Goal: Task Accomplishment & Management: Use online tool/utility

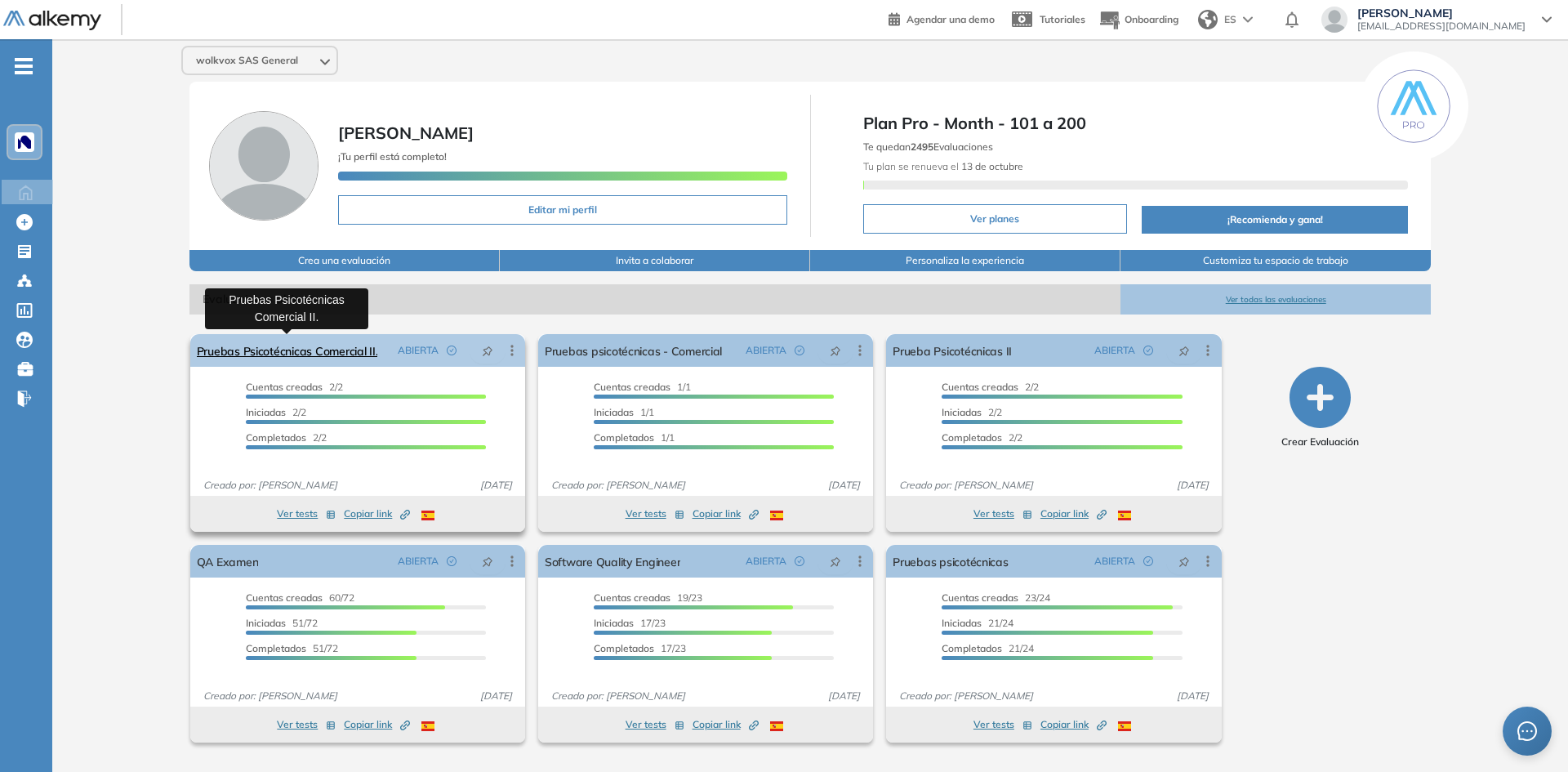
click at [302, 354] on link "Pruebas Psicotécnicas Comercial II." at bounding box center [287, 351] width 181 height 33
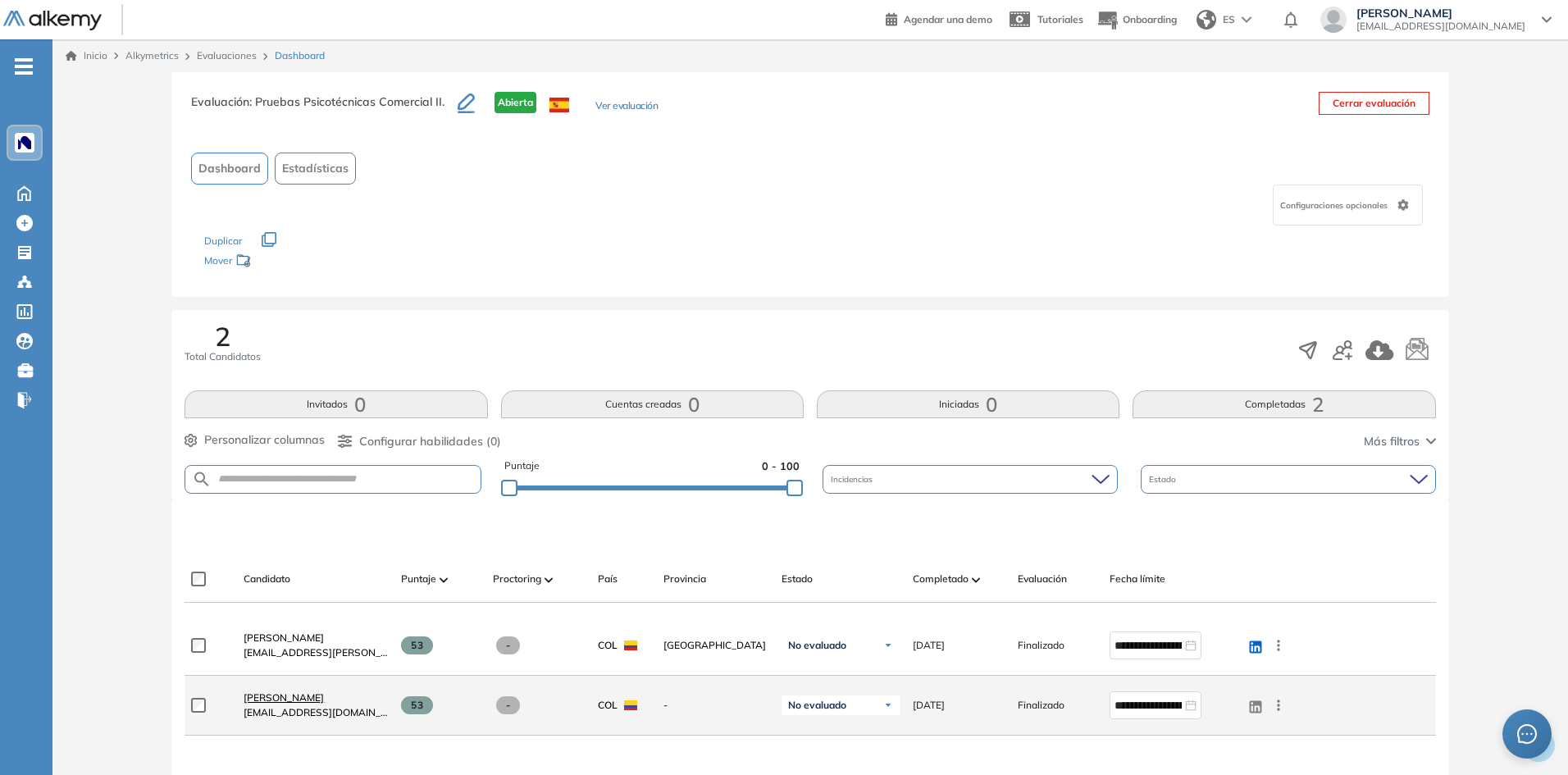
click at [300, 694] on span "[PERSON_NAME]" at bounding box center [284, 697] width 80 height 12
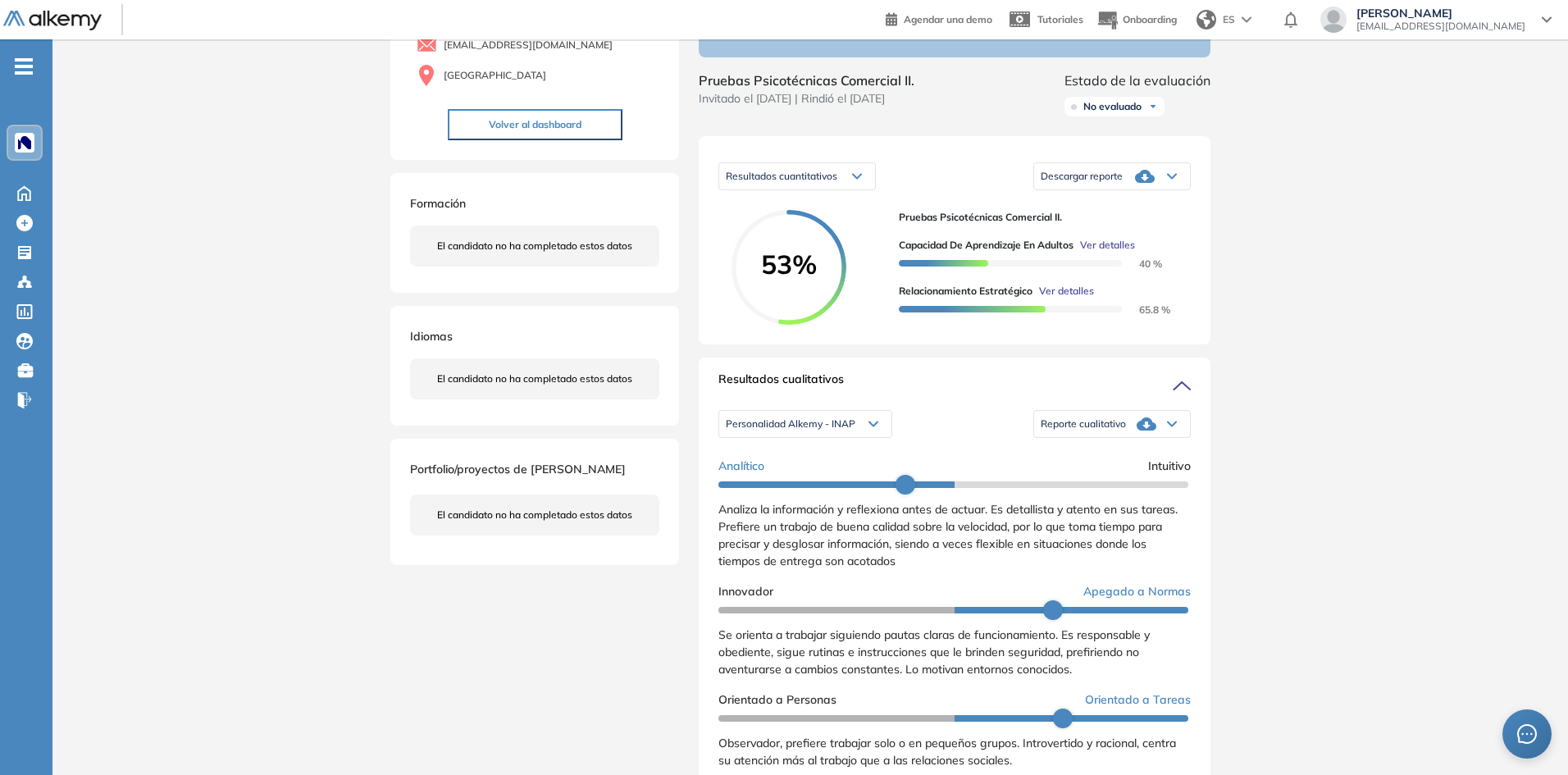
scroll to position [246, 0]
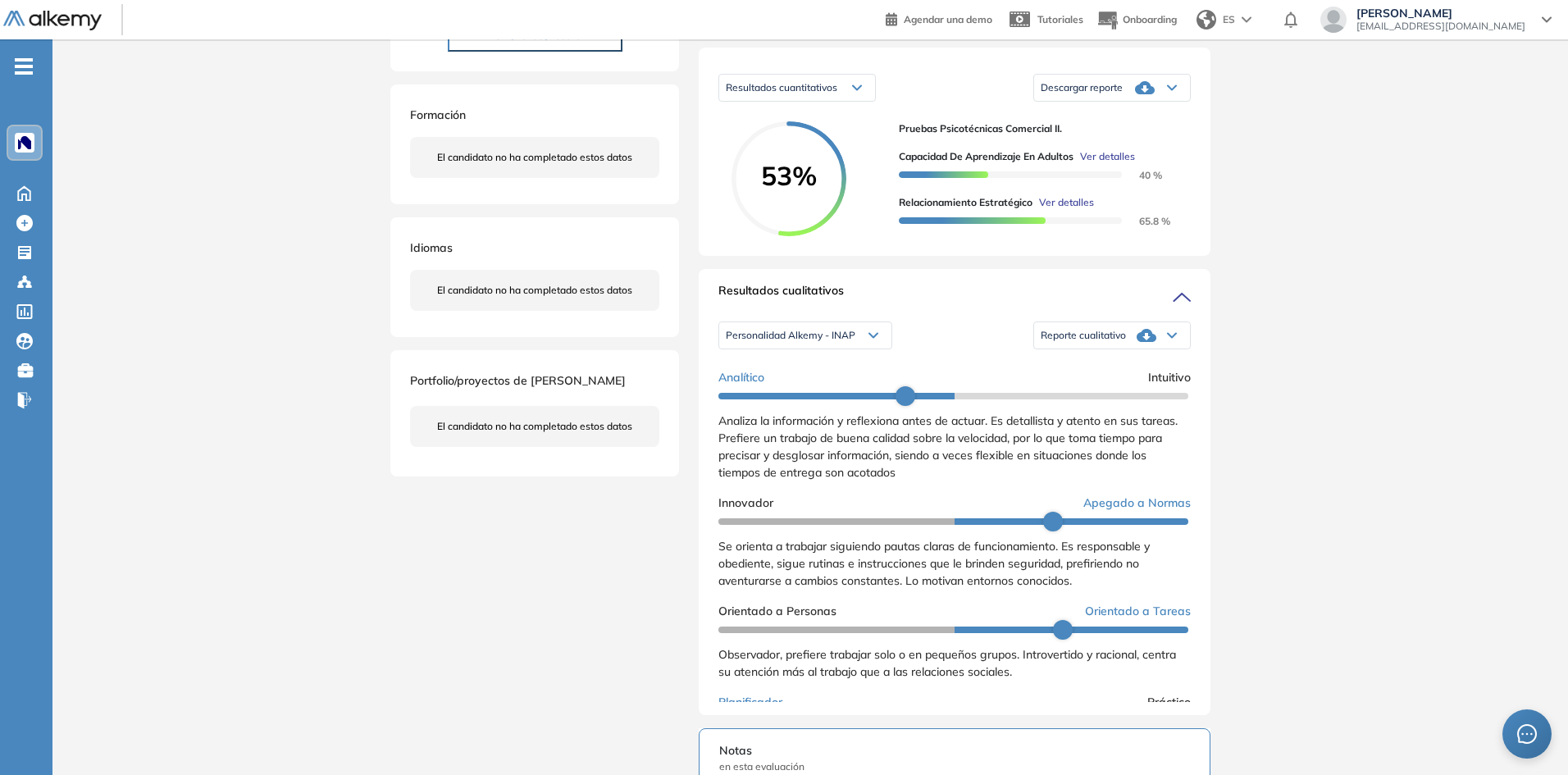
click at [826, 335] on div "Personalidad Alkemy - INAP Personalidad Alkemy - INAP Personalidad - MBTI" at bounding box center [805, 335] width 174 height 41
click at [835, 342] on span "Personalidad Alkemy - INAP" at bounding box center [791, 335] width 129 height 13
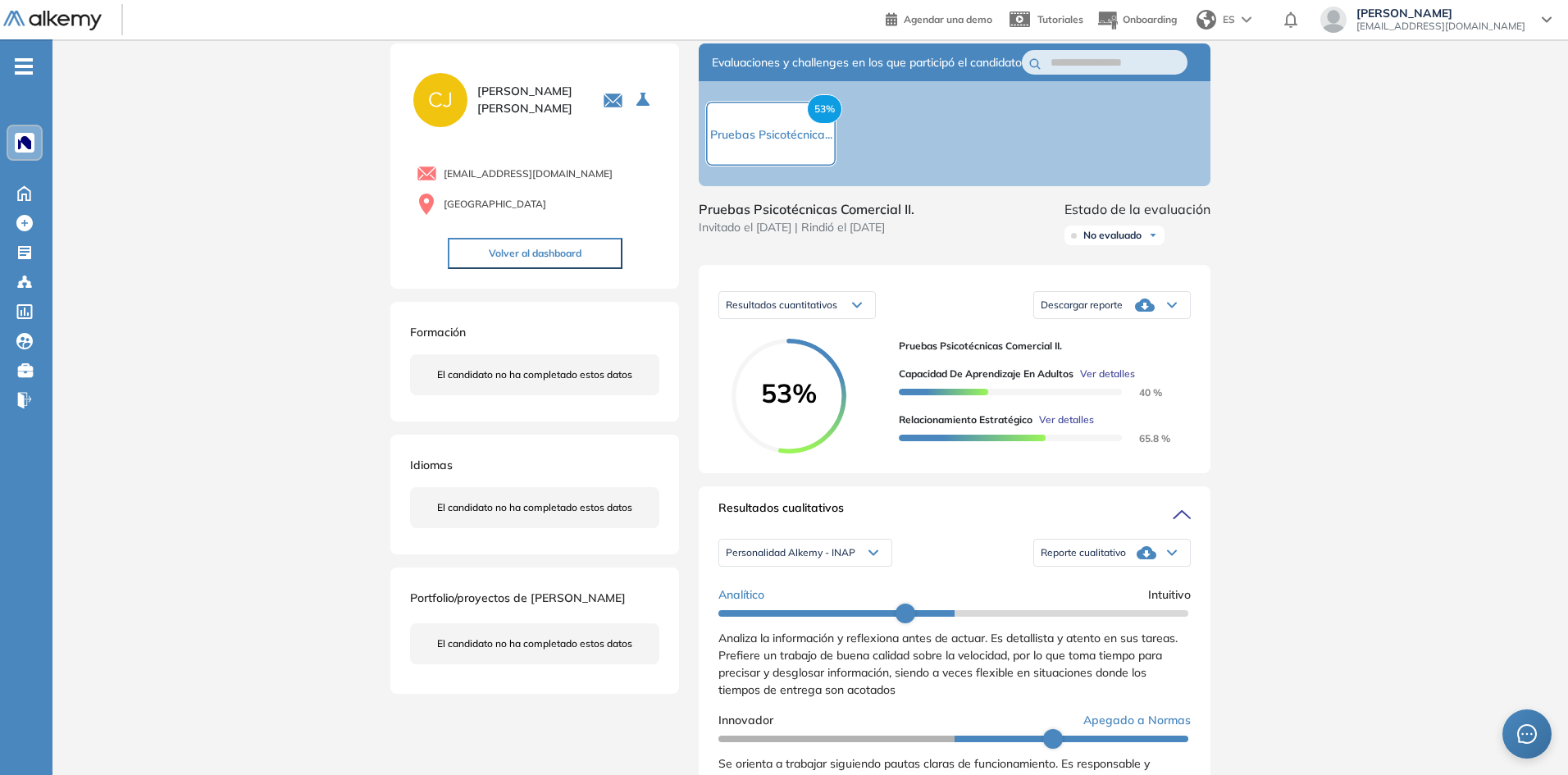
scroll to position [0, 0]
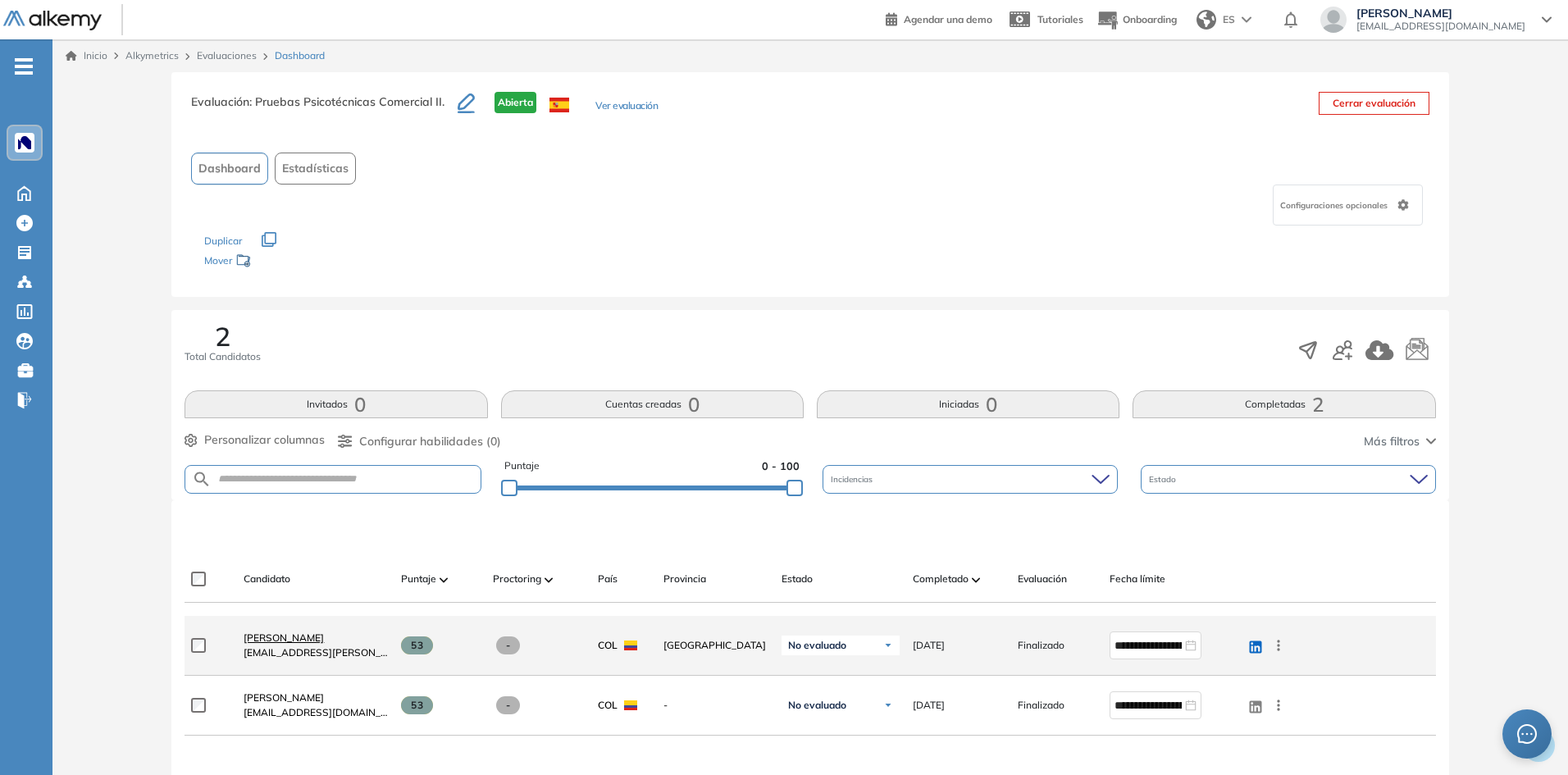
click at [280, 636] on span "[PERSON_NAME]" at bounding box center [284, 638] width 80 height 12
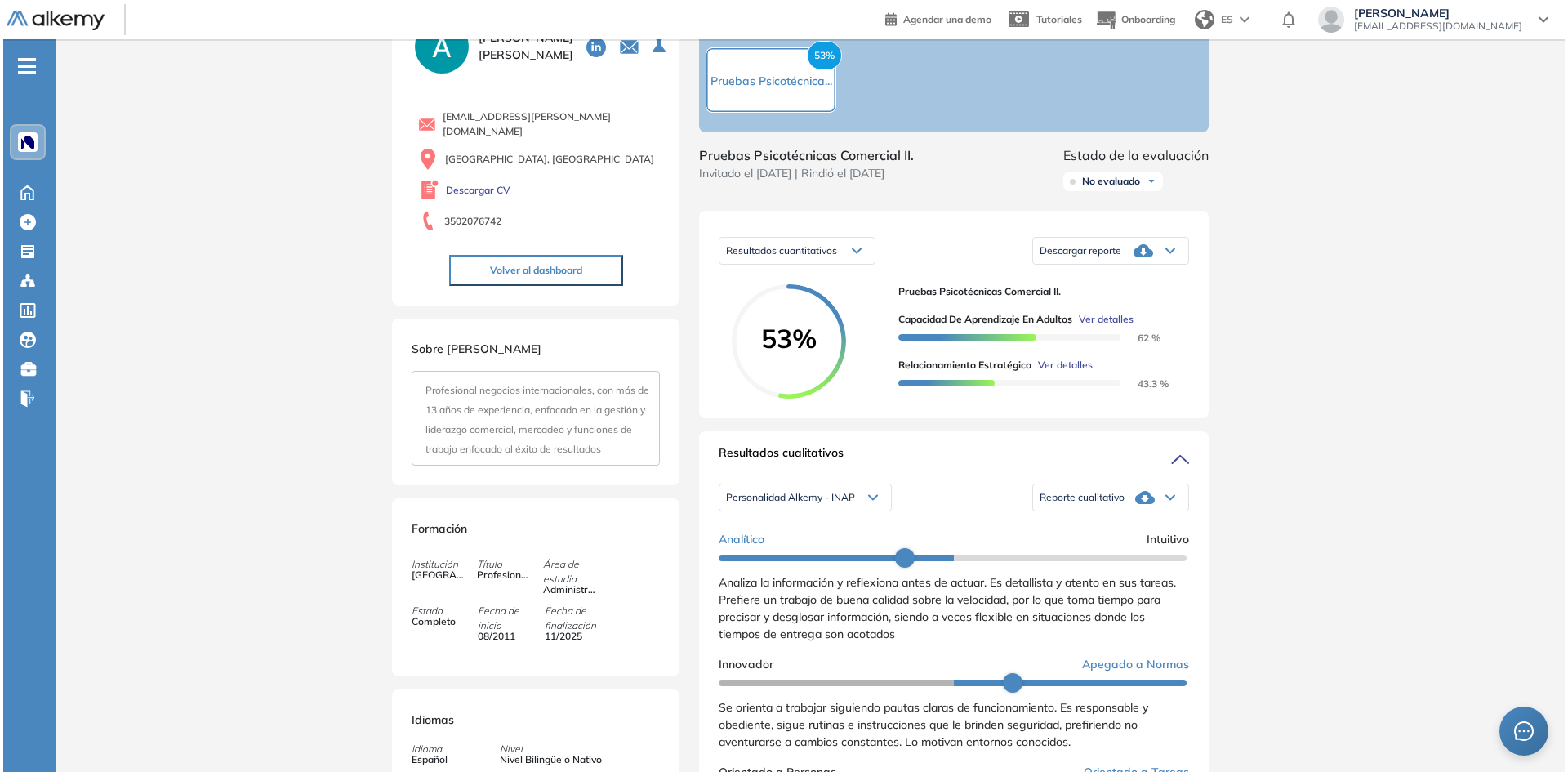
scroll to position [89, 0]
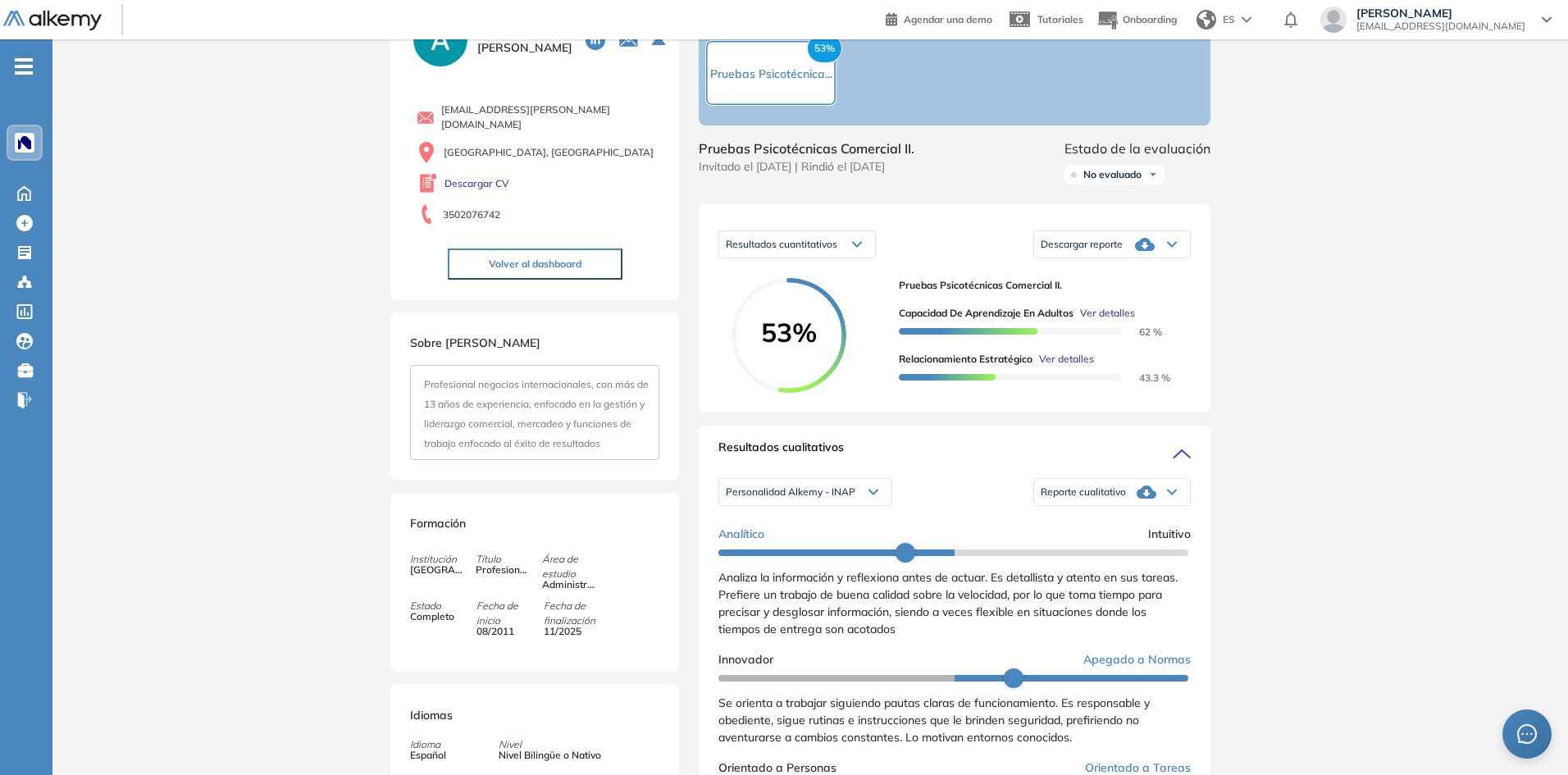
click at [1069, 367] on span "Ver detalles" at bounding box center [1066, 359] width 55 height 15
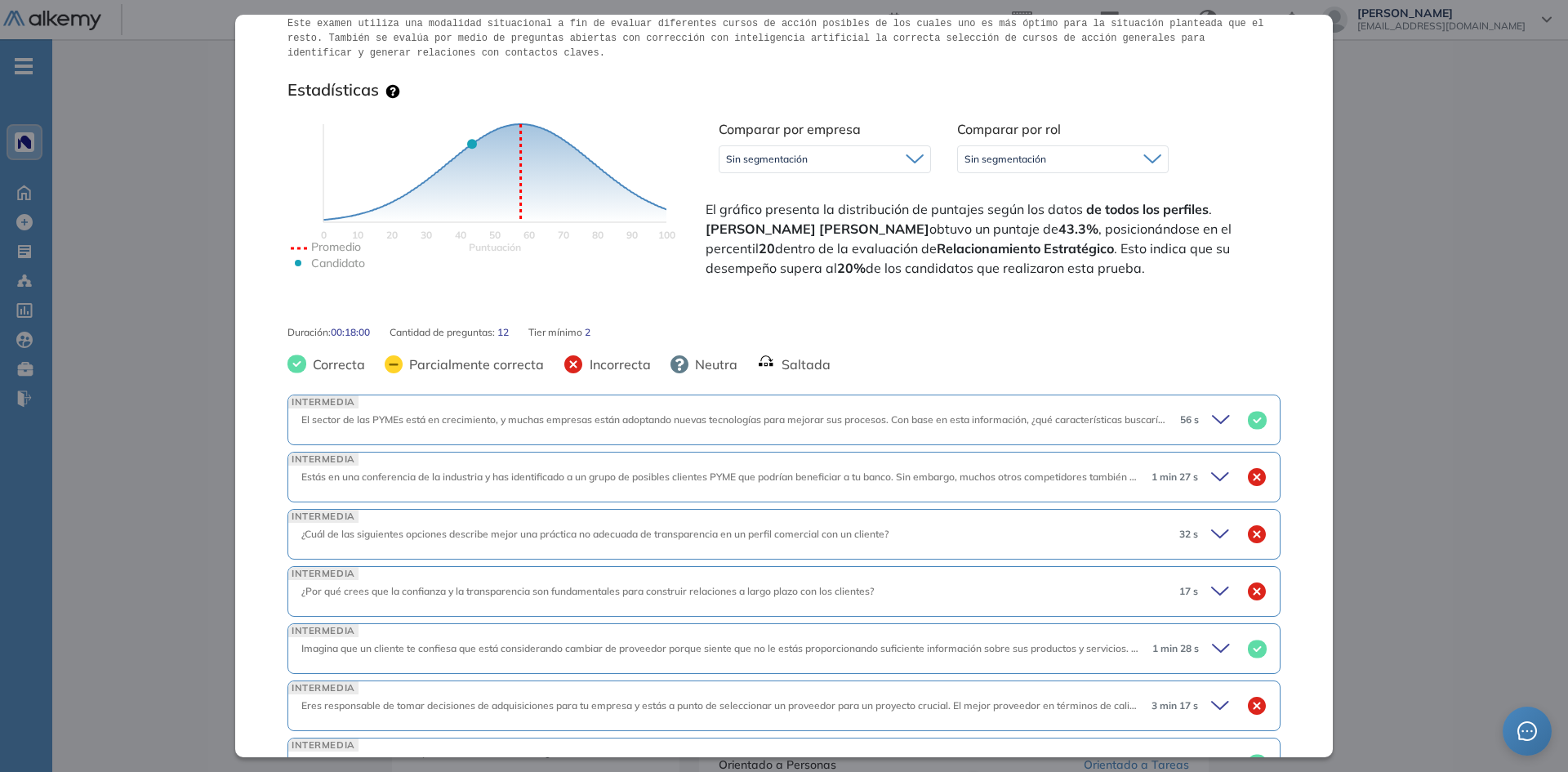
scroll to position [327, 0]
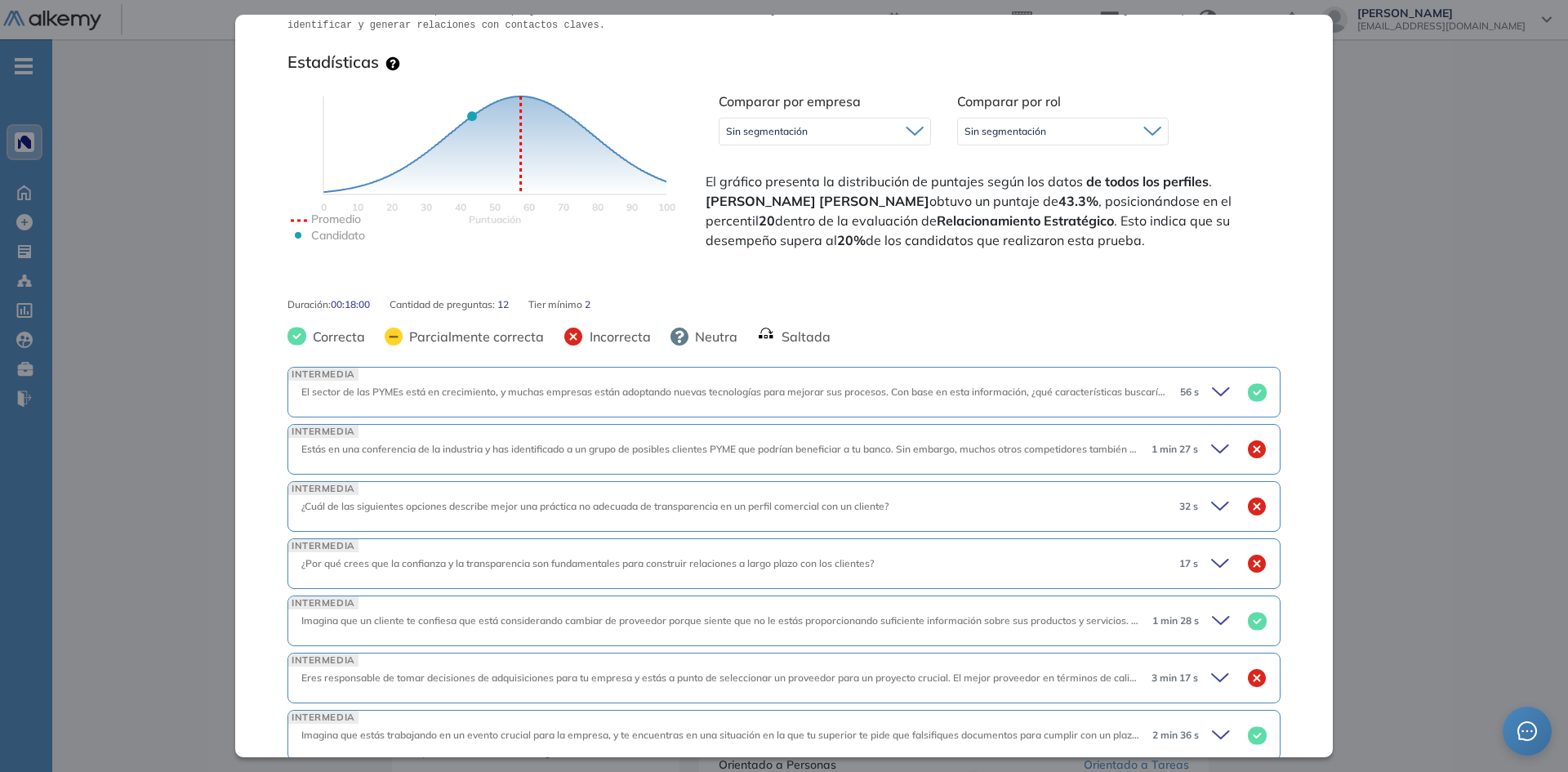
click at [1189, 447] on div "1 min 27 s" at bounding box center [1203, 449] width 128 height 23
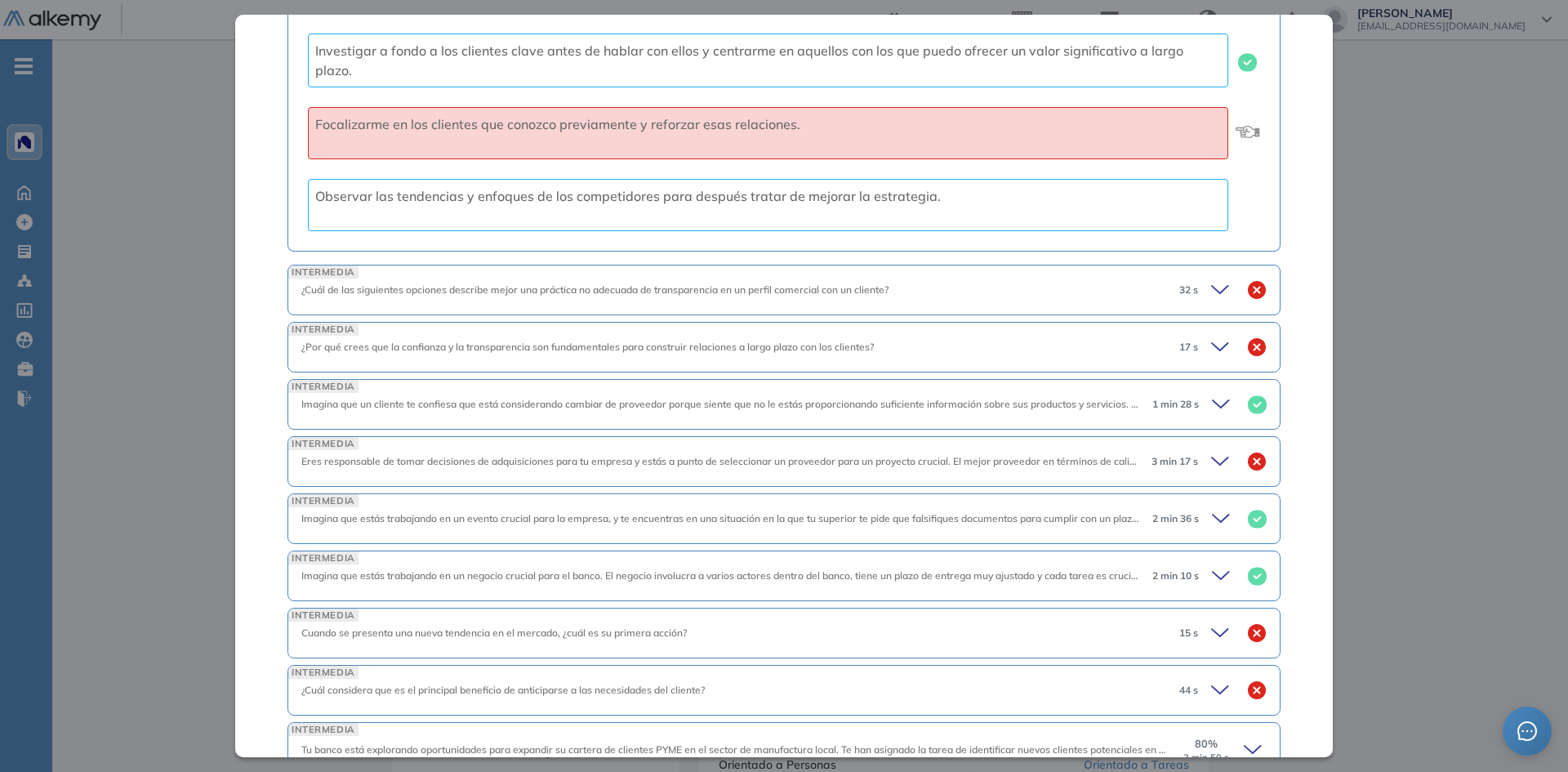
scroll to position [986, 0]
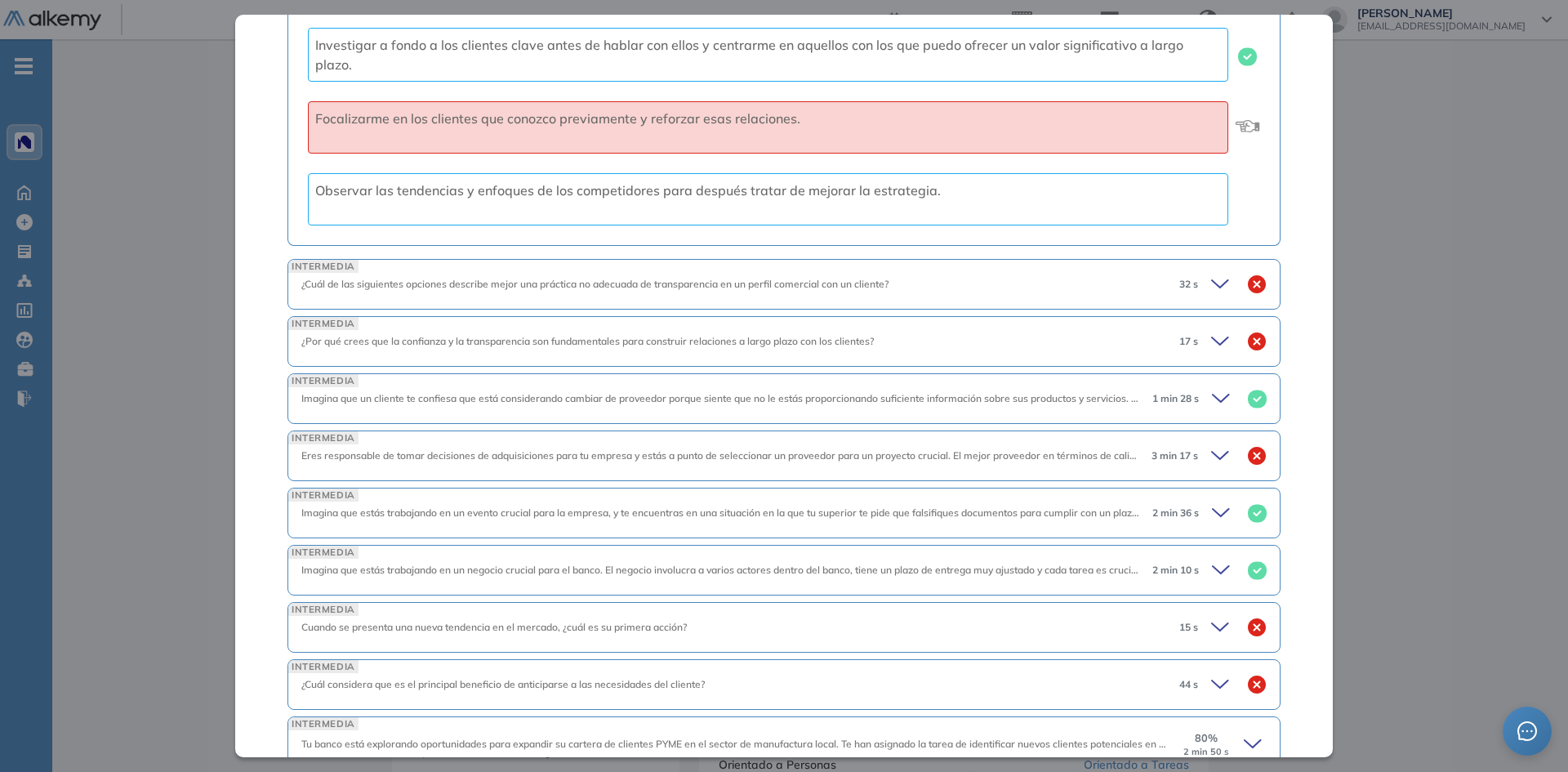
click at [1227, 287] on div "32 s" at bounding box center [1216, 285] width 100 height 23
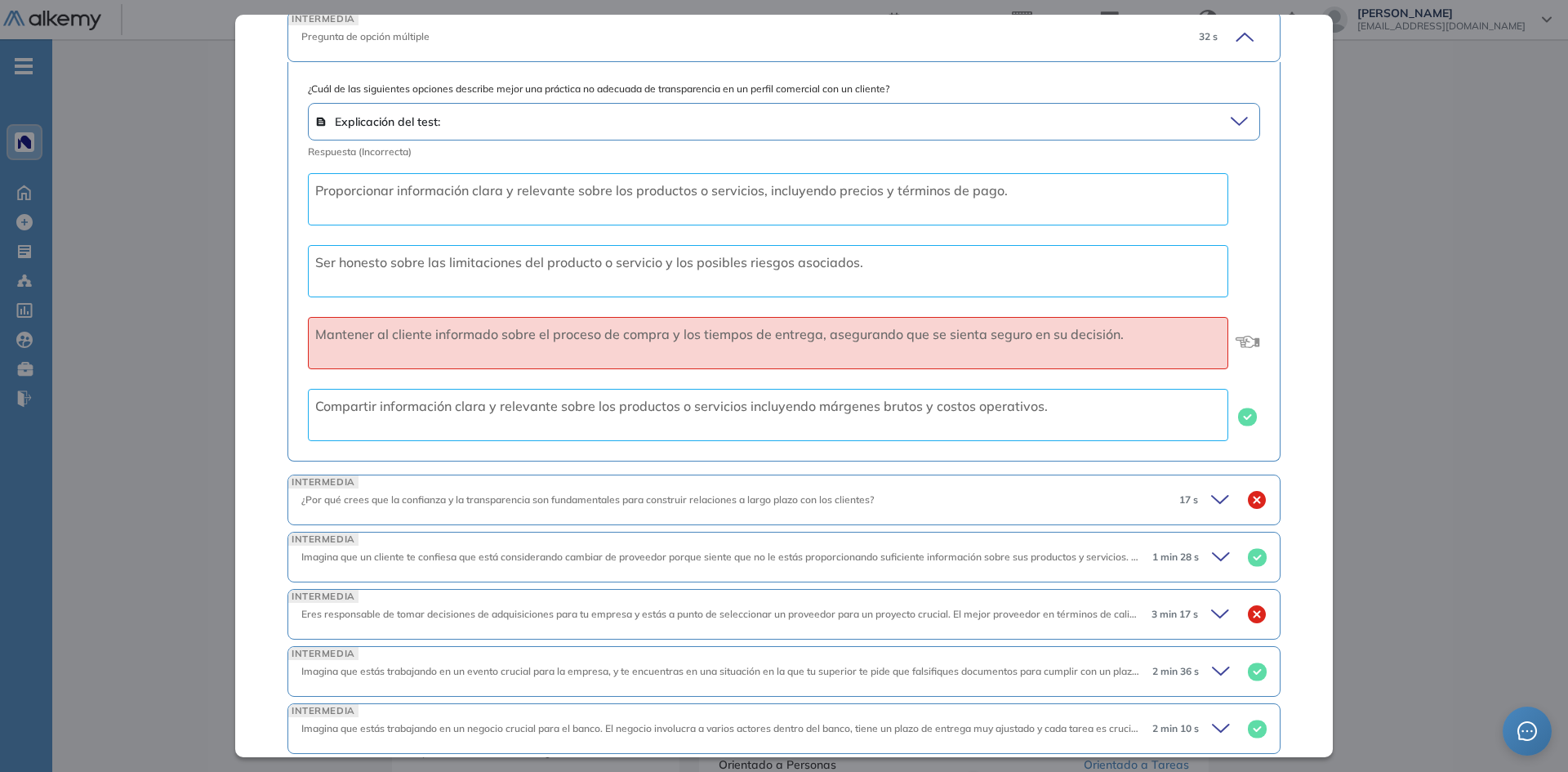
scroll to position [1301, 0]
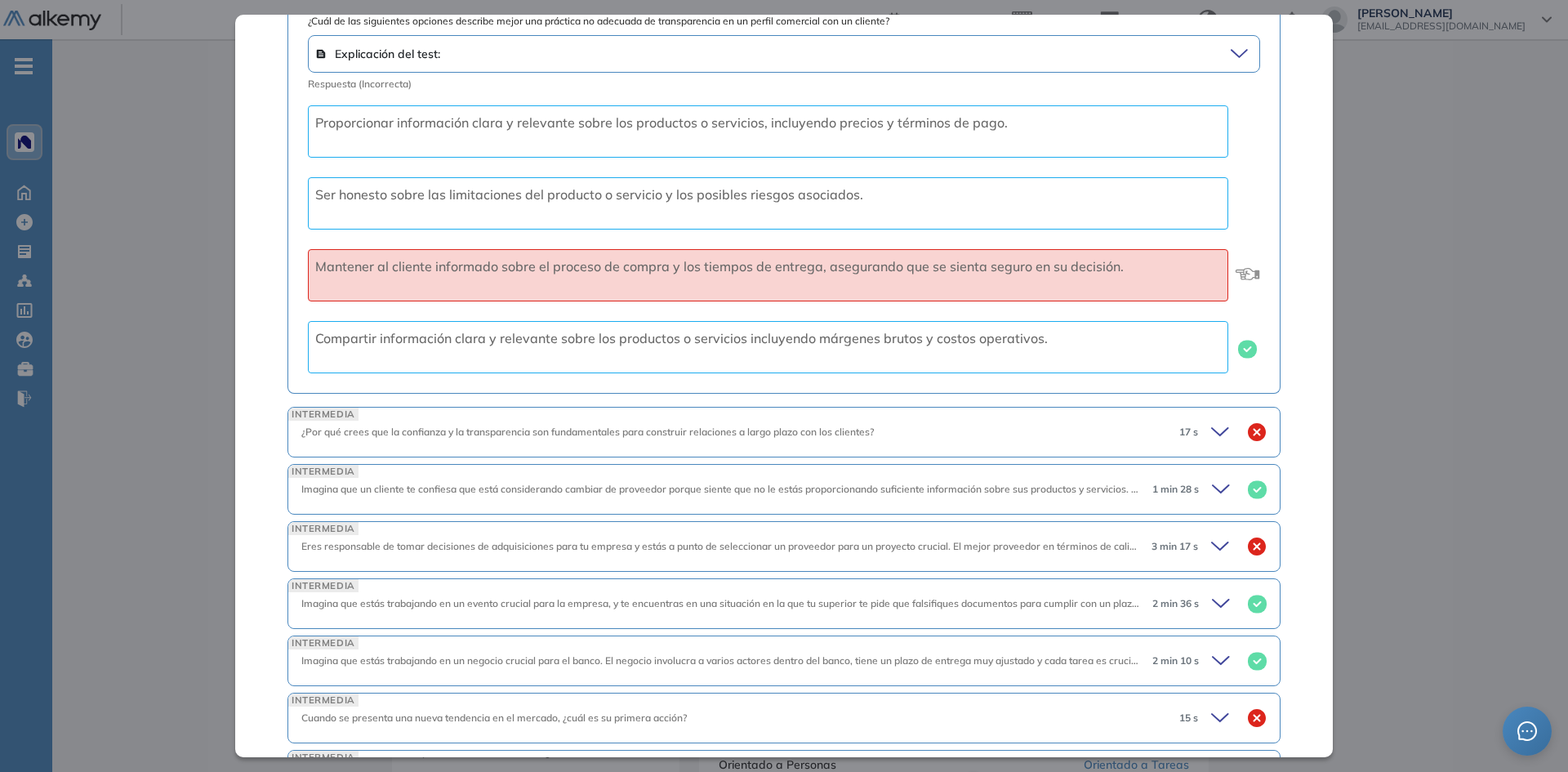
click at [1192, 426] on div "17 s" at bounding box center [1216, 432] width 100 height 23
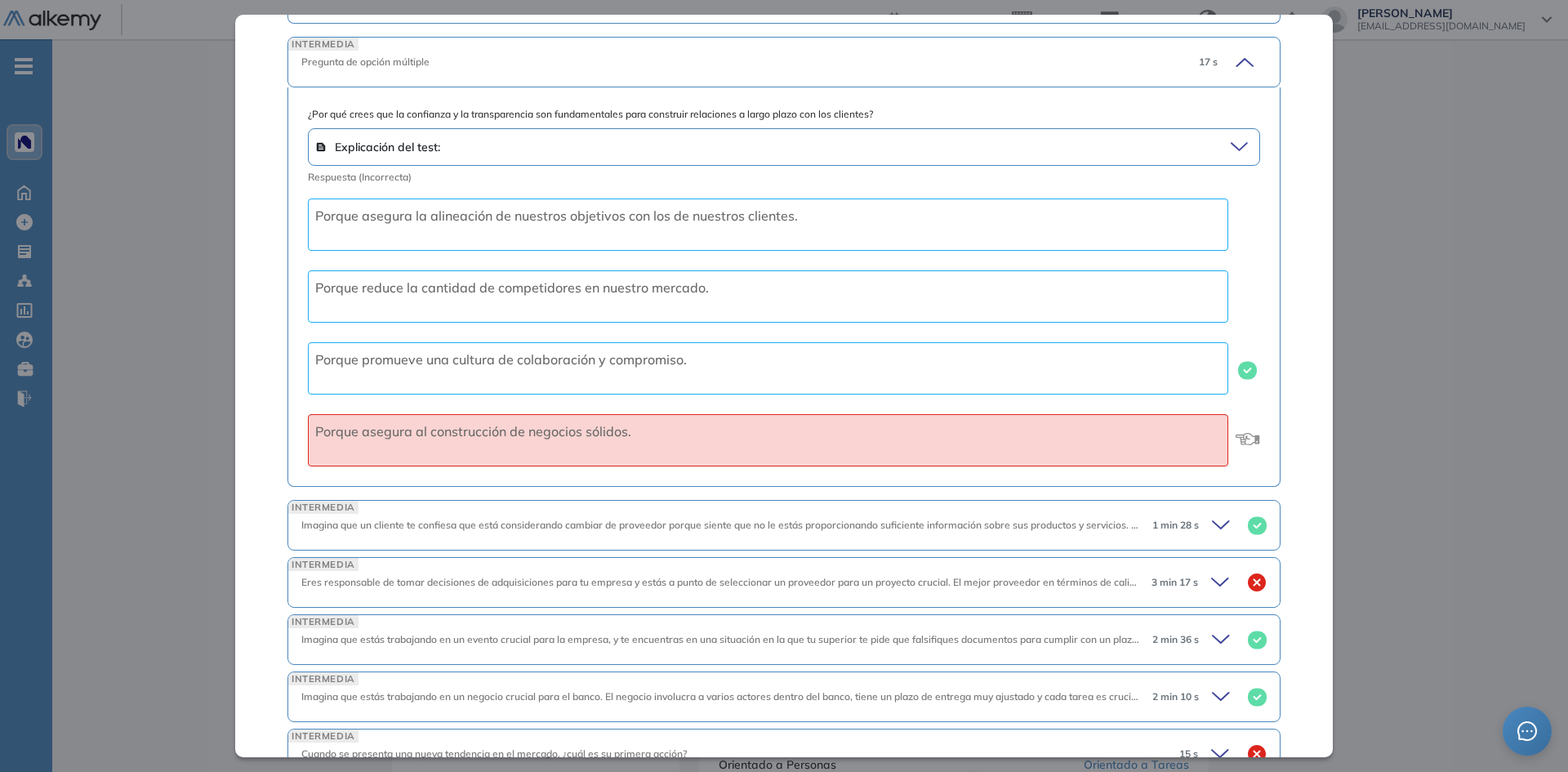
scroll to position [1783, 0]
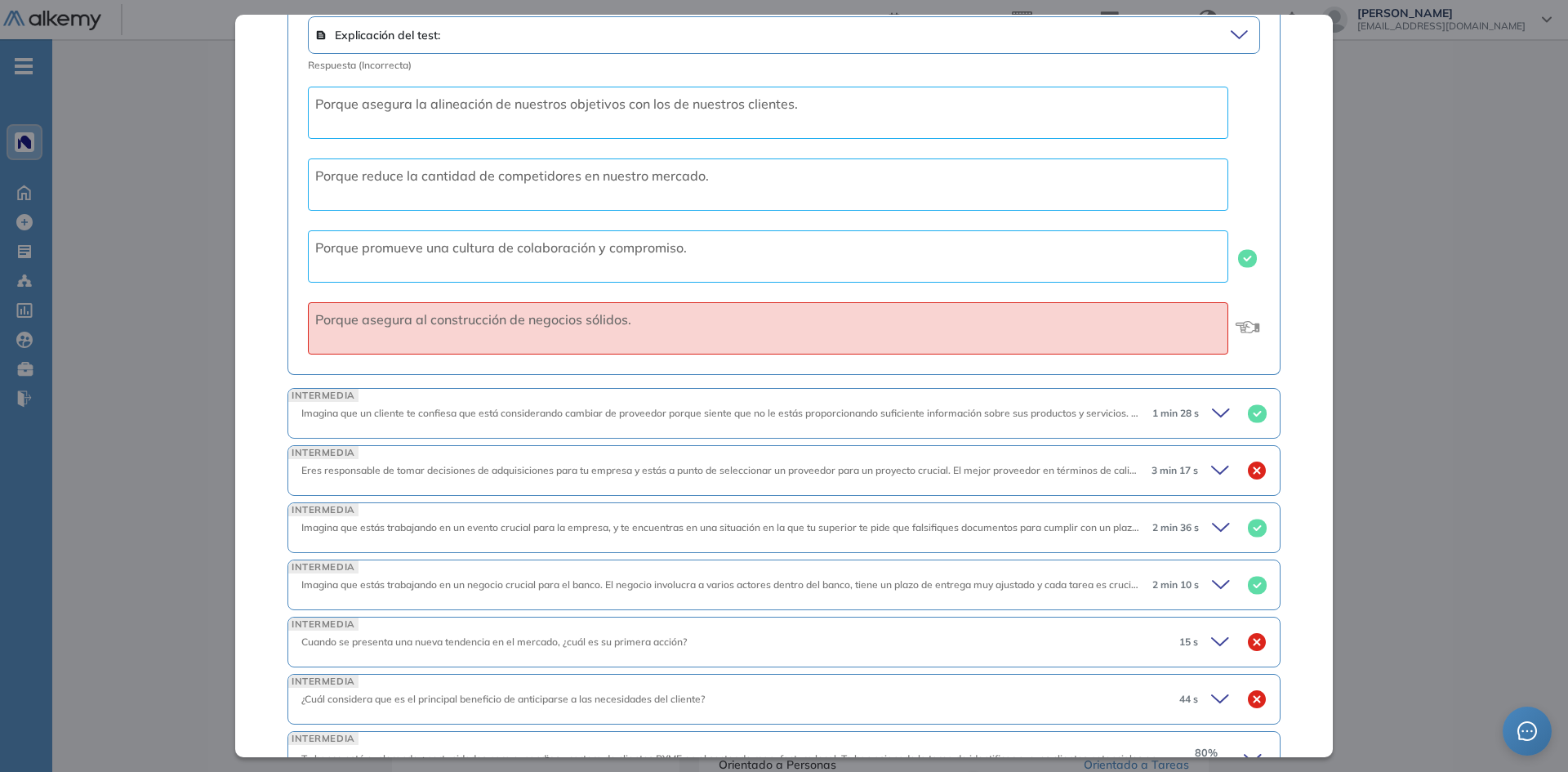
click at [1229, 470] on div "3 min 17 s" at bounding box center [1203, 471] width 128 height 23
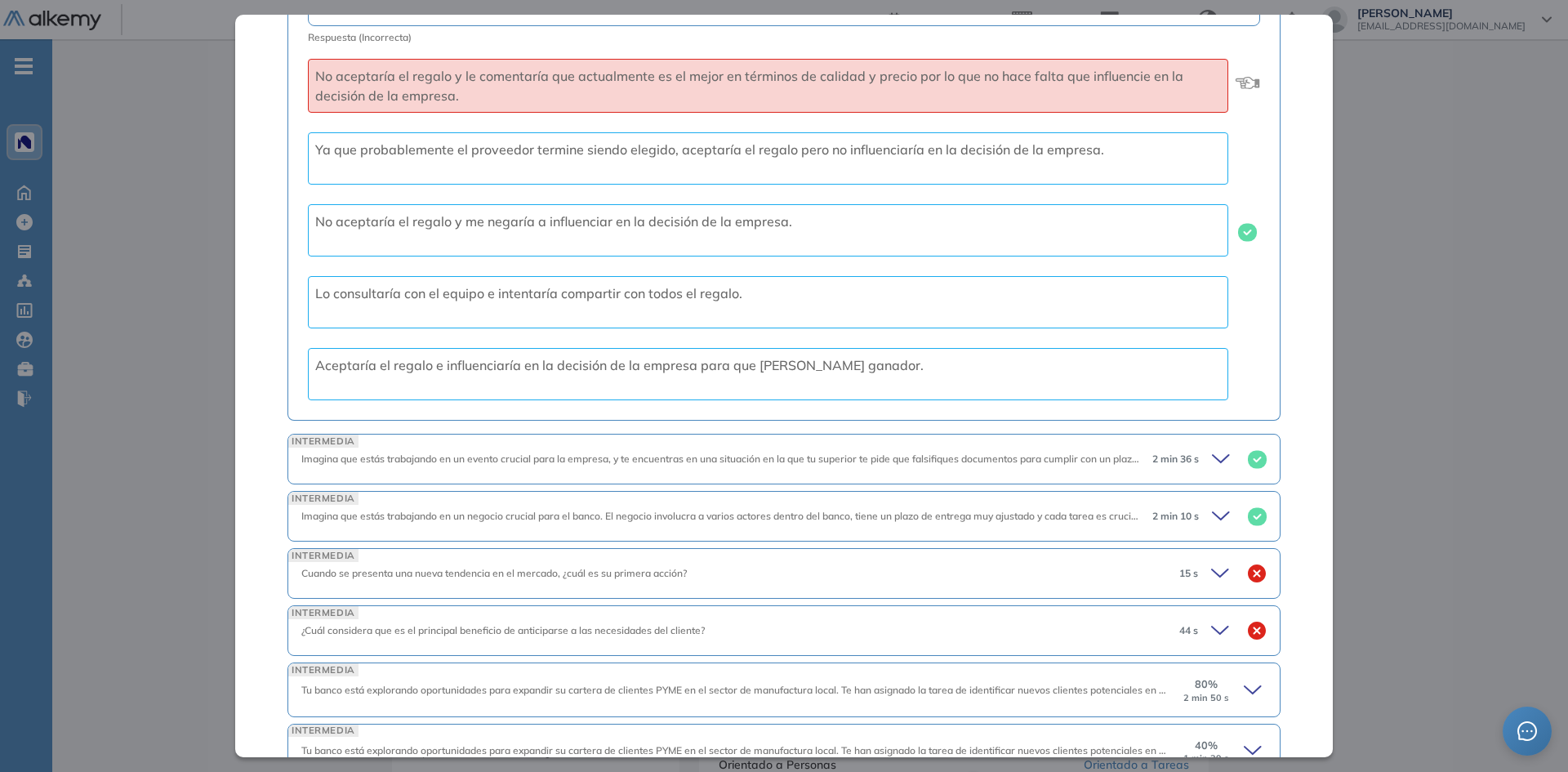
scroll to position [2463, 0]
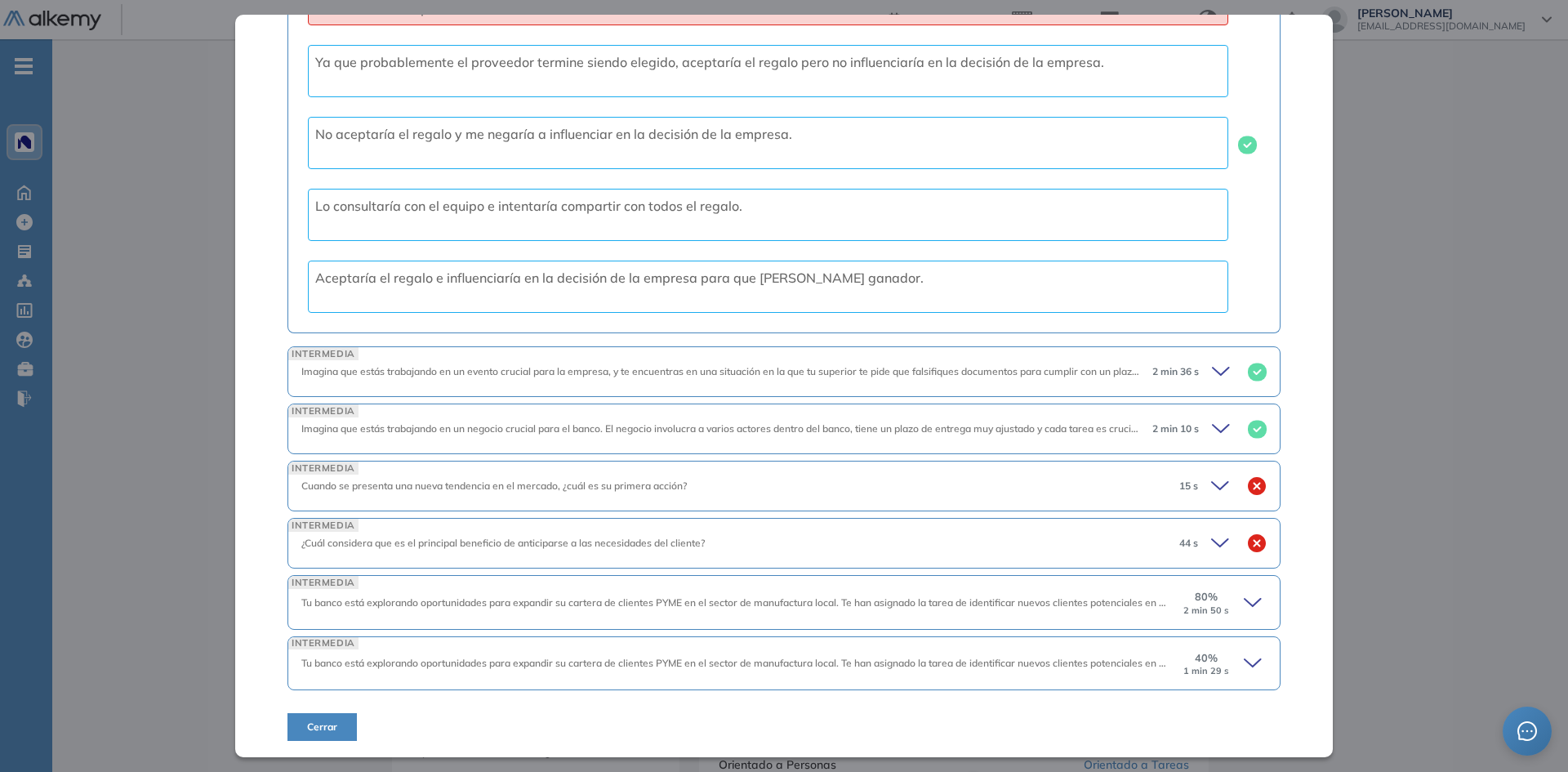
click at [1209, 518] on div "INTERMEDIA ¿Cuál considera que es el principal beneficio de anticiparse a las n…" at bounding box center [784, 543] width 994 height 50
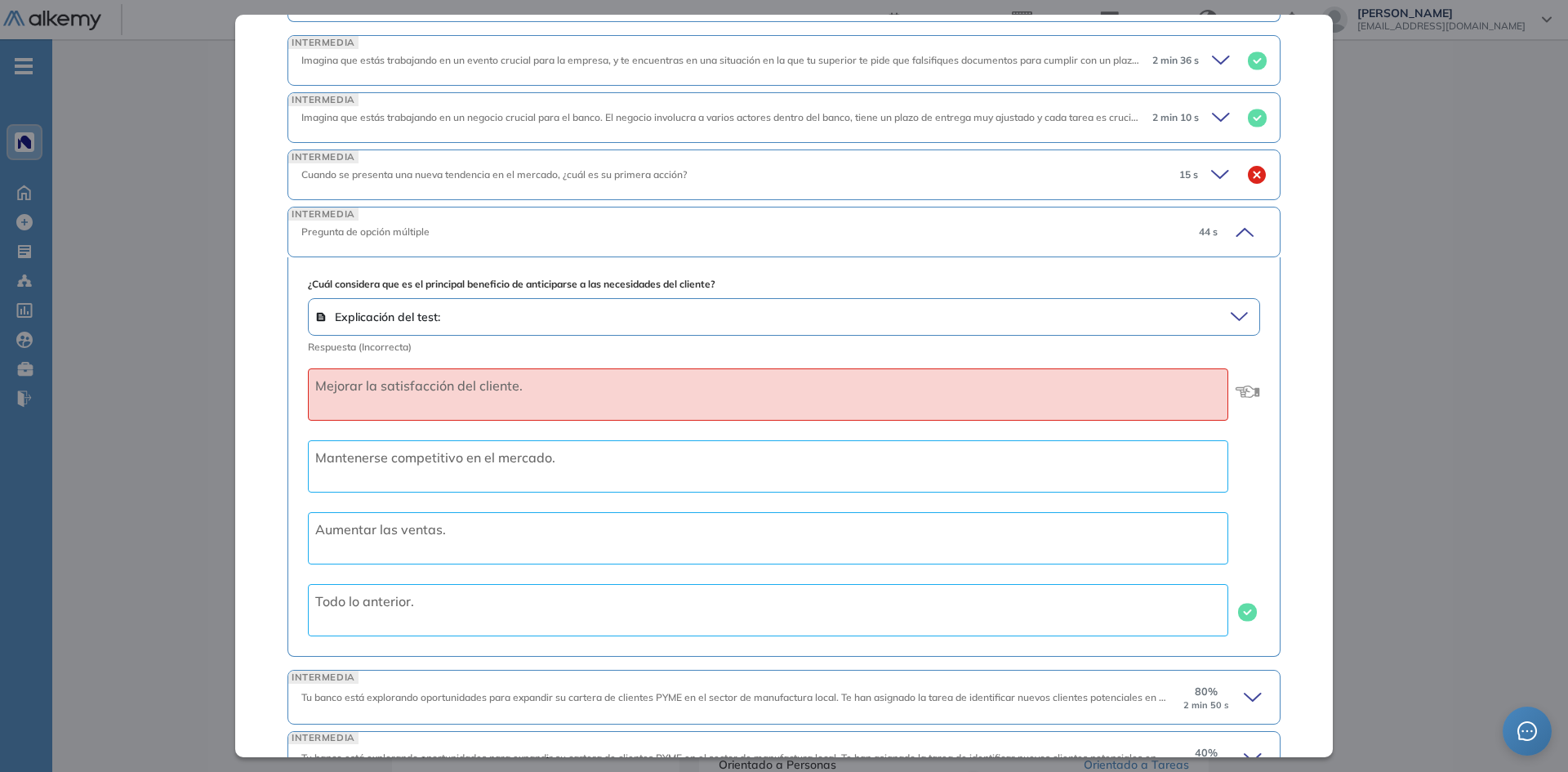
scroll to position [2870, 0]
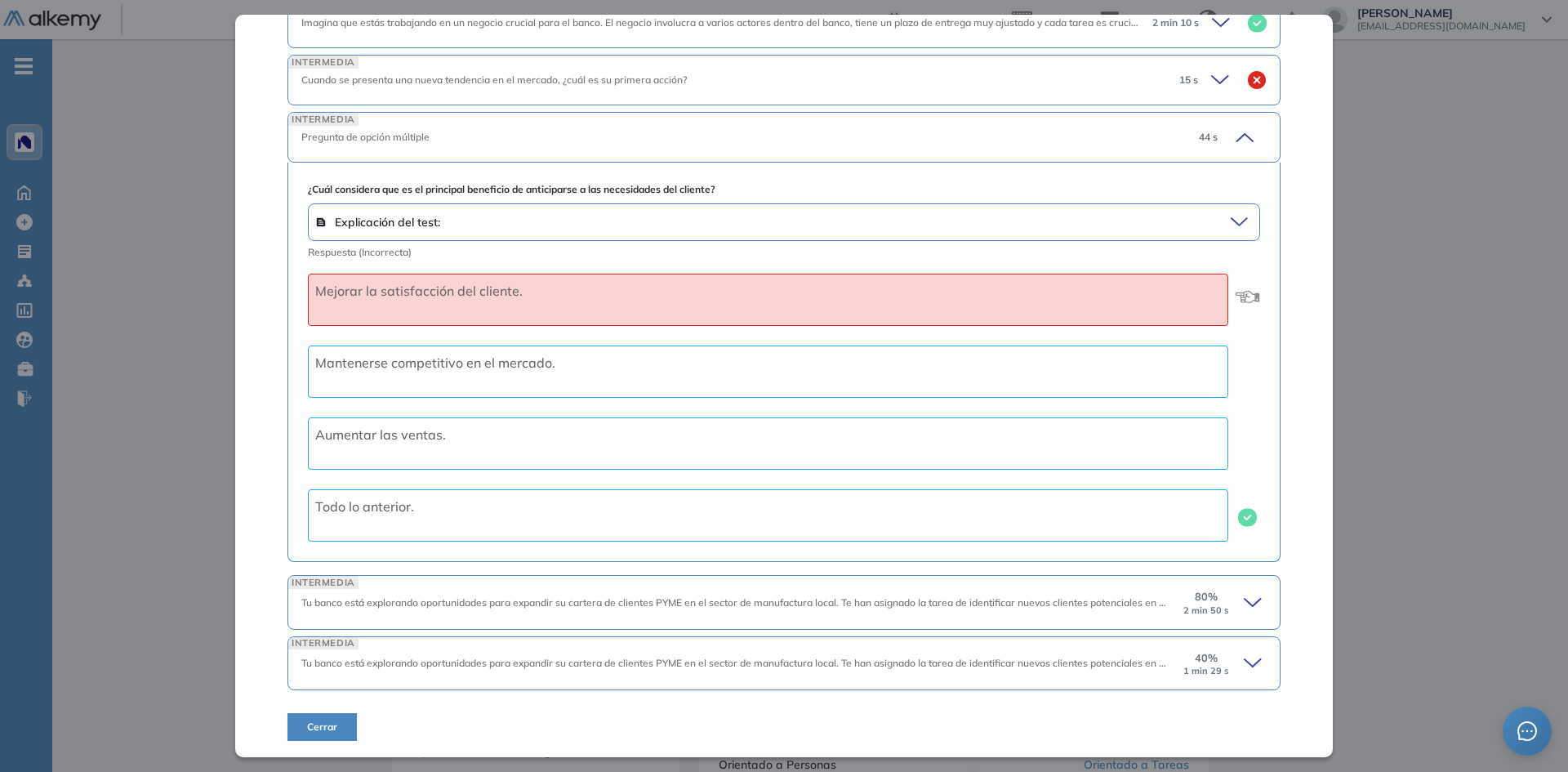
click at [1195, 603] on span "80 %" at bounding box center [1206, 597] width 23 height 16
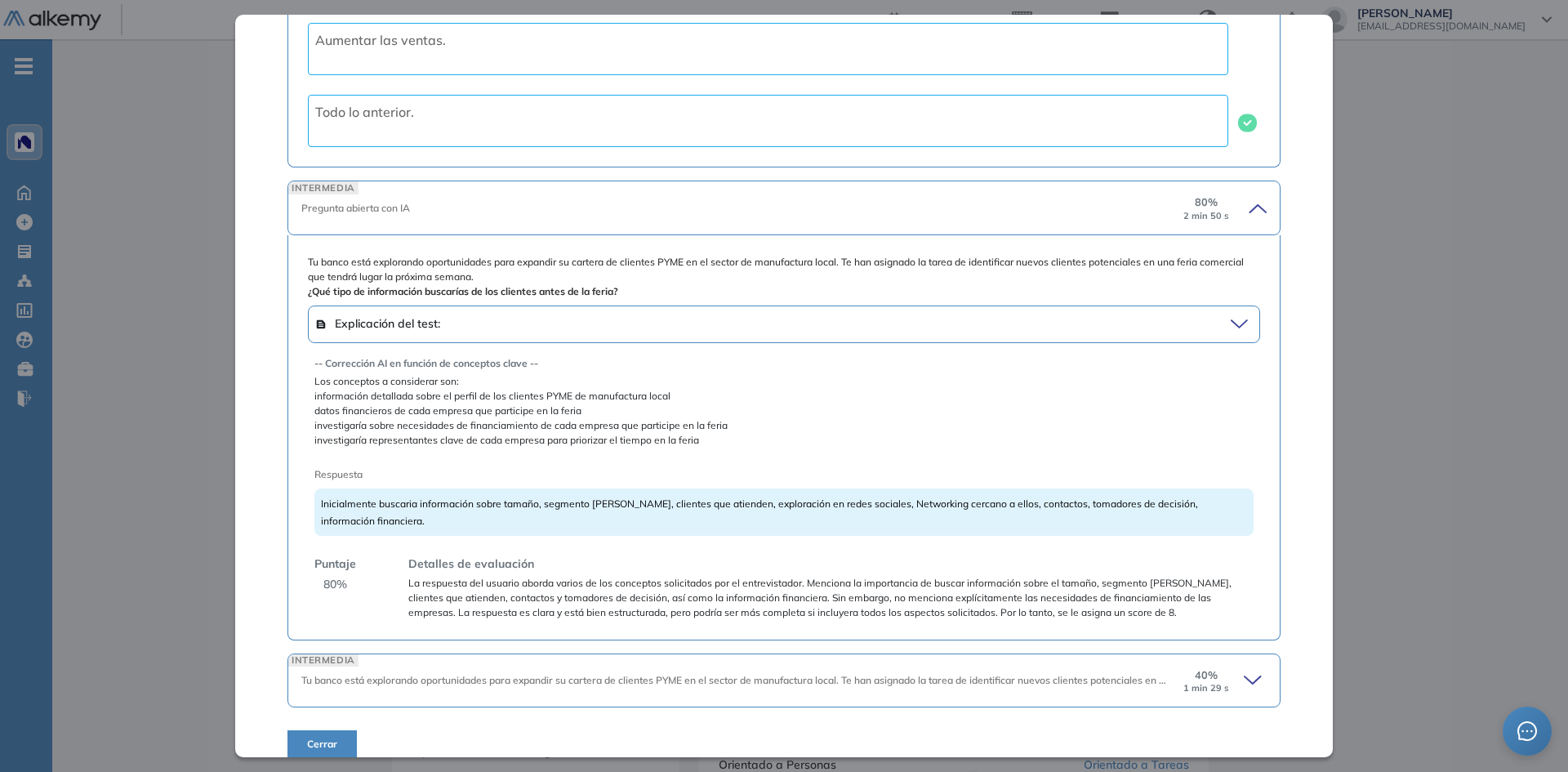
scroll to position [3281, 0]
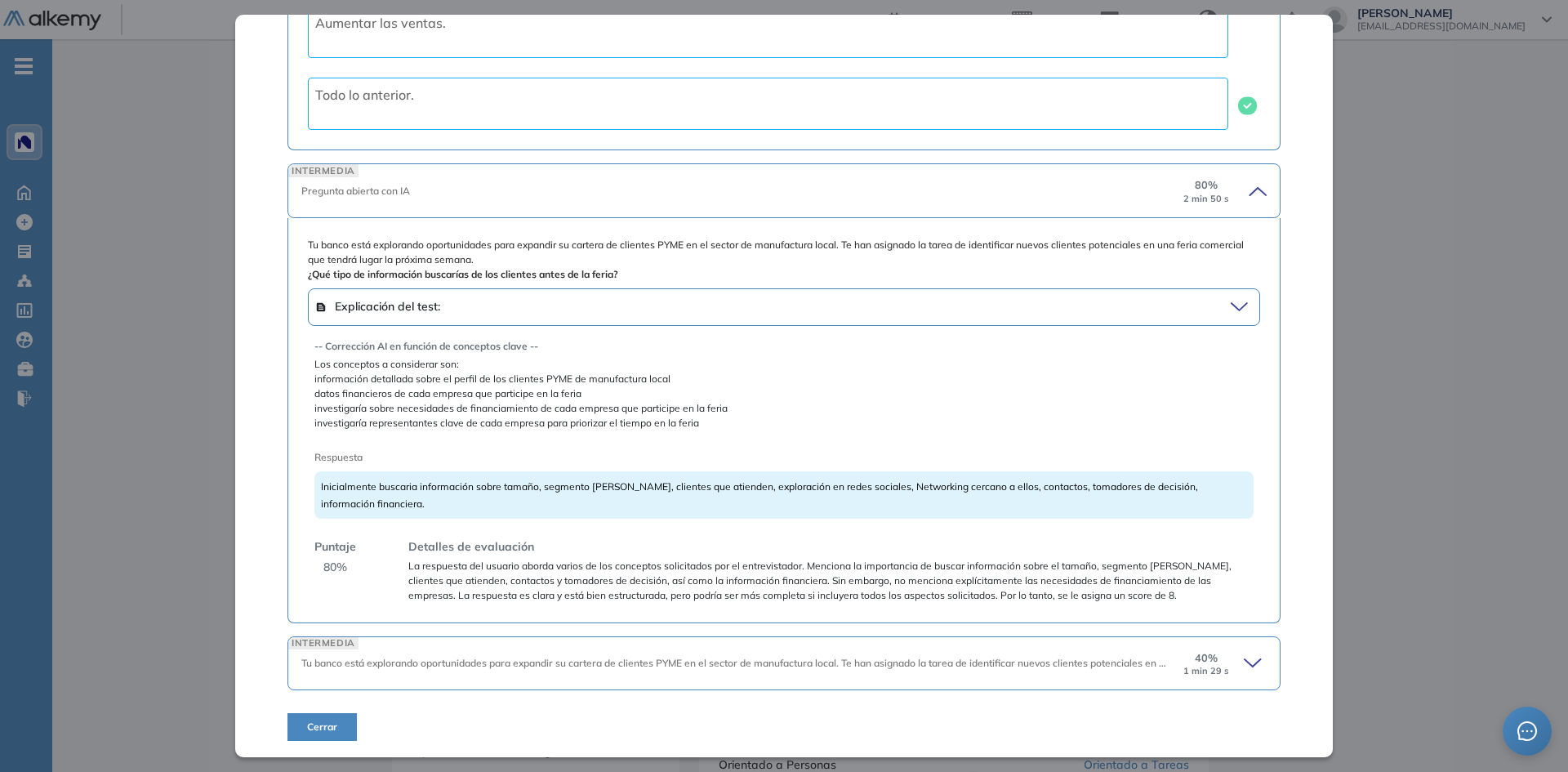
click at [1212, 661] on div "40 % 1 min 29 s" at bounding box center [1206, 663] width 49 height 26
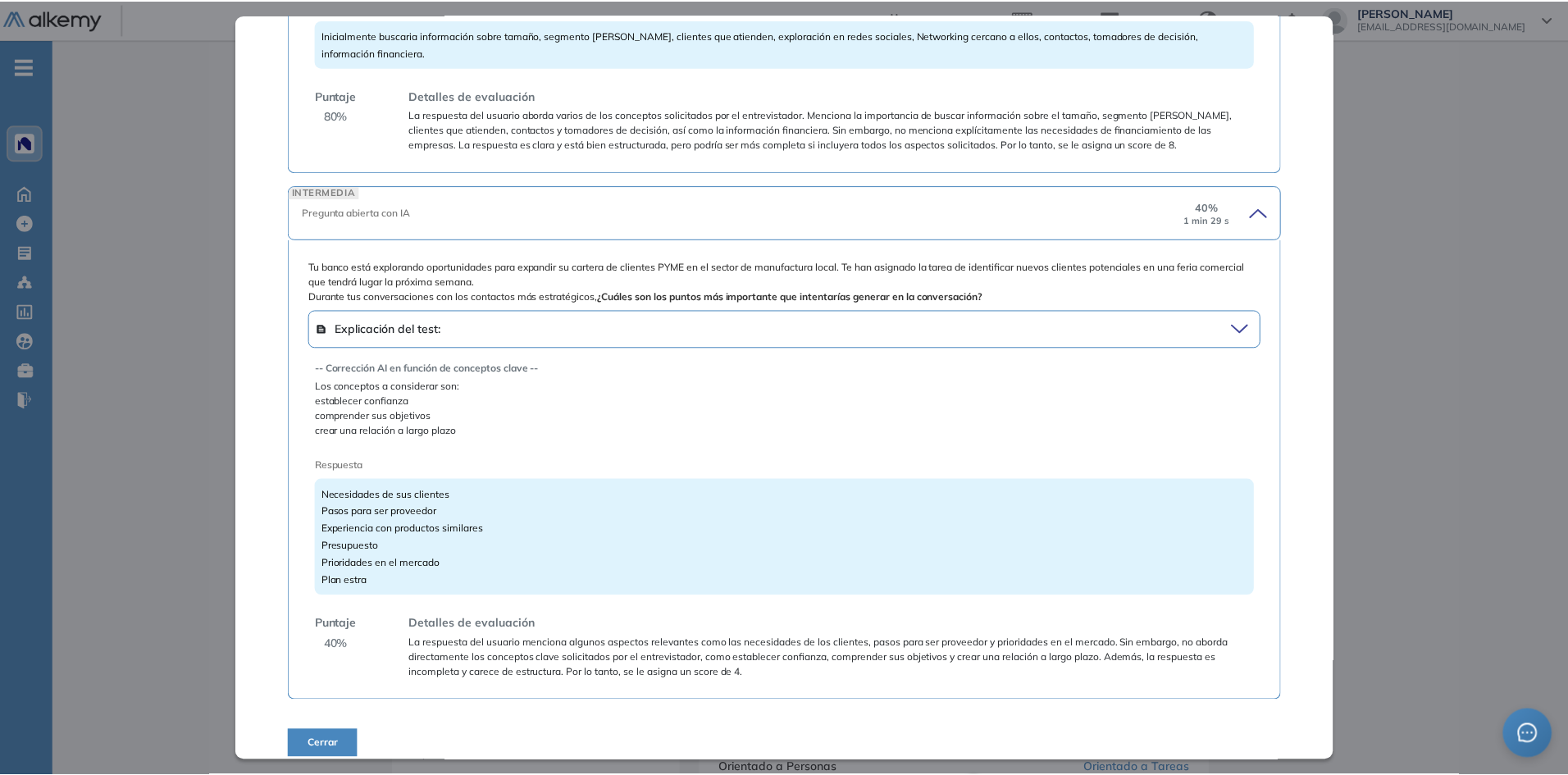
scroll to position [3728, 0]
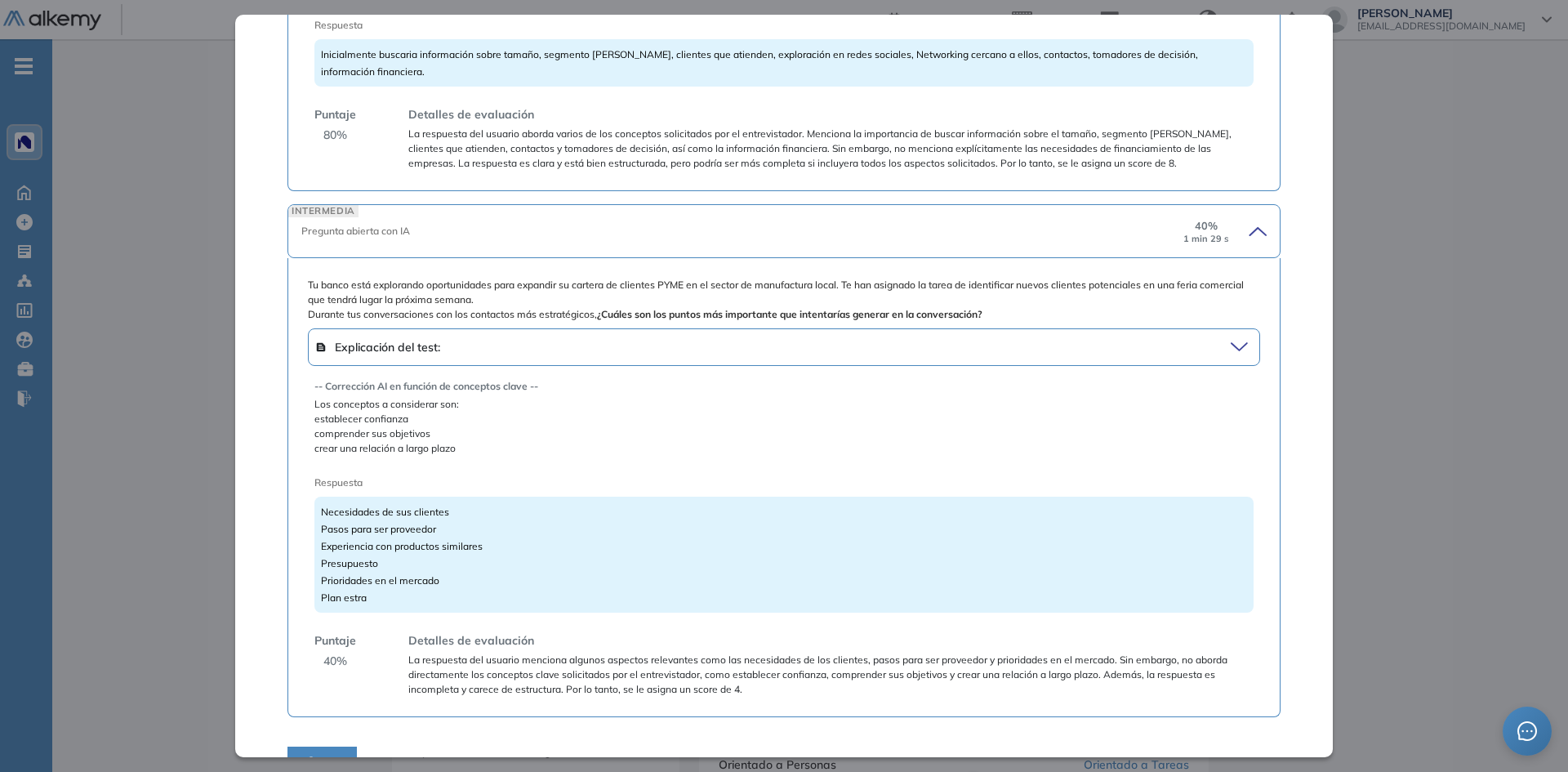
click at [1430, 373] on div "Inicio Alkymetrics Evaluaciones Dashboard Candidato Relacionamiento Estratégico…" at bounding box center [810, 660] width 1516 height 1420
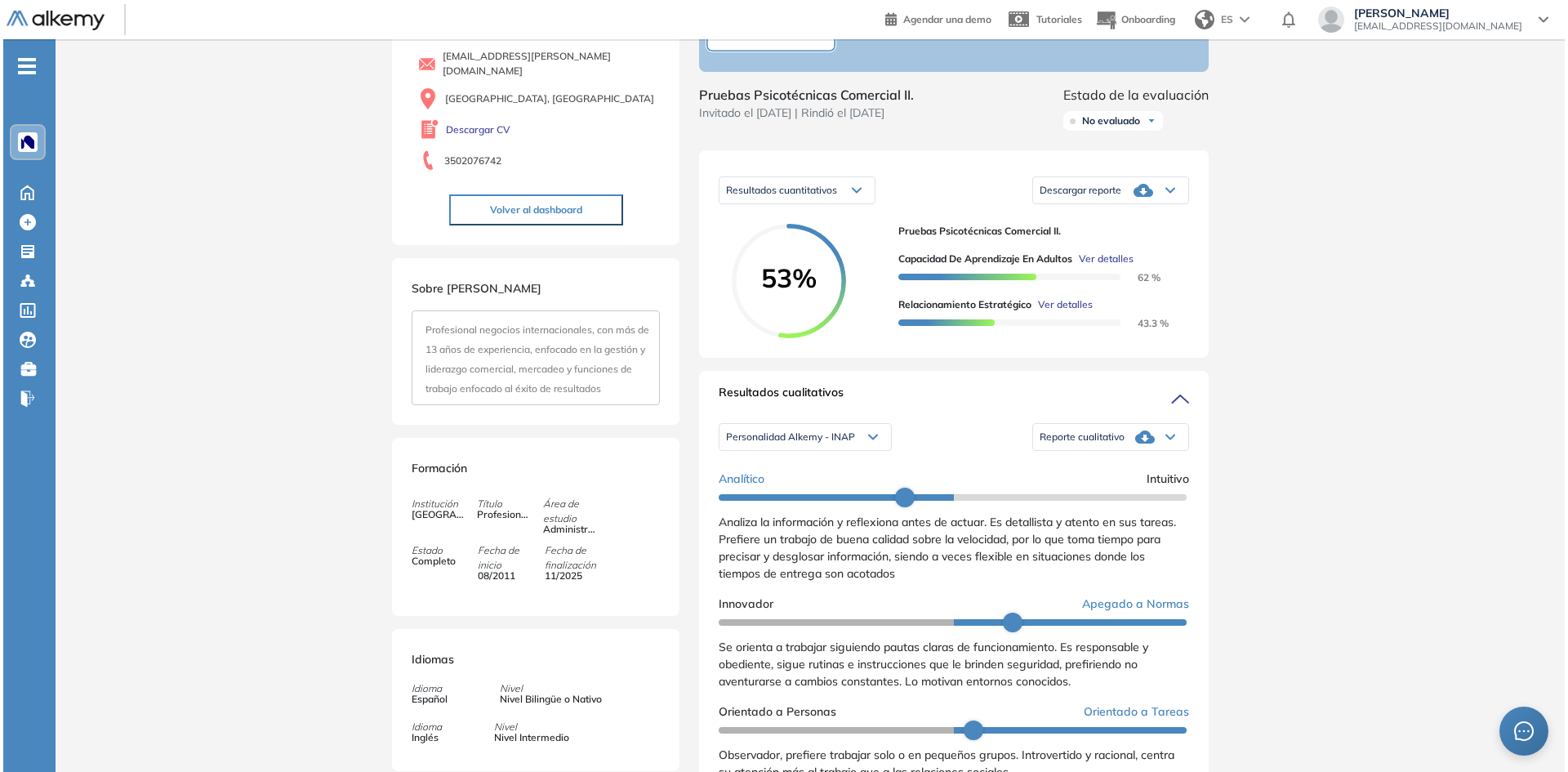
scroll to position [171, 0]
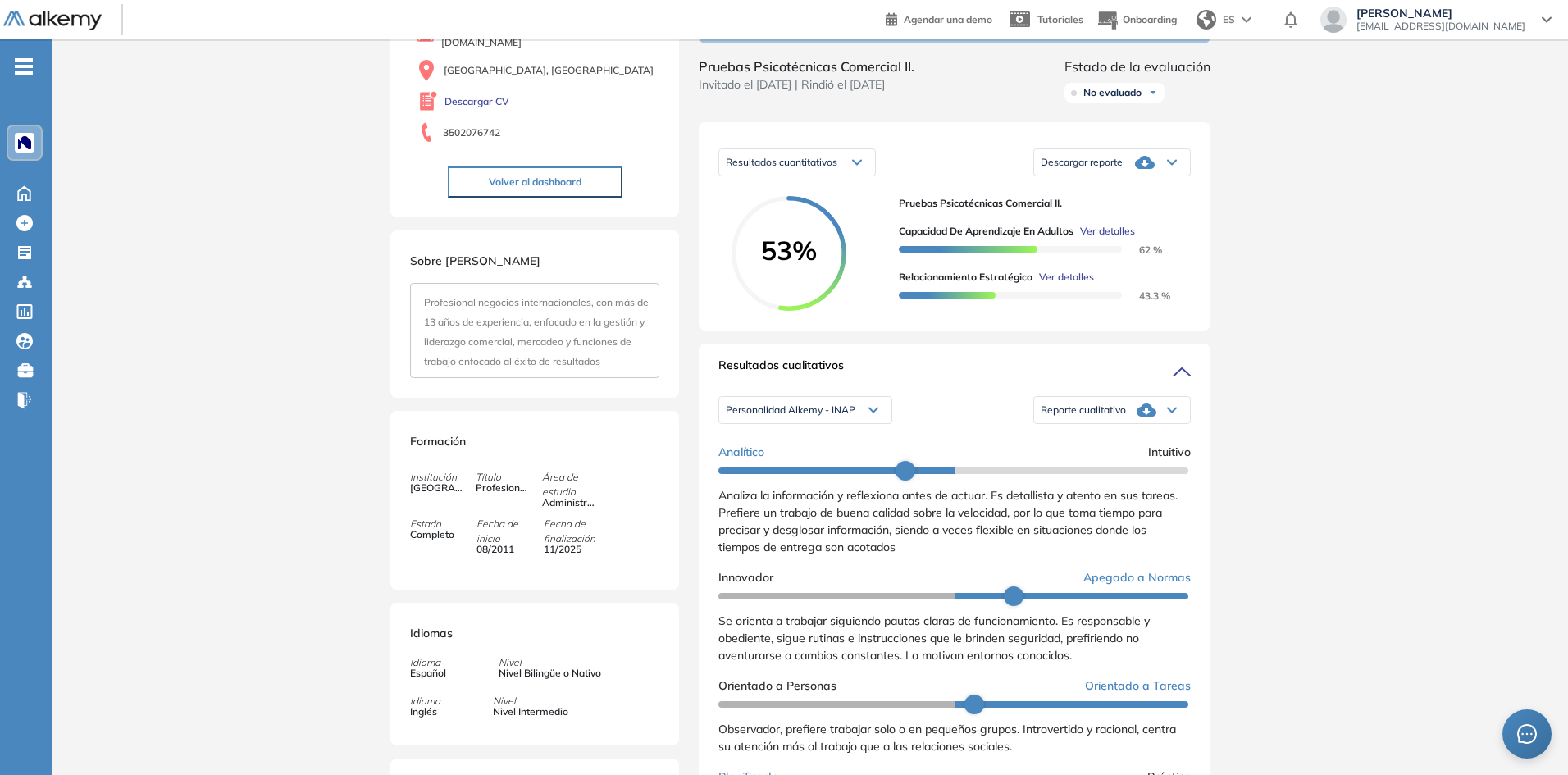
click at [1096, 426] on div "Reporte cualitativo" at bounding box center [1112, 411] width 155 height 33
click at [1081, 458] on li "Reporte con Afinidad AI" at bounding box center [1091, 449] width 100 height 17
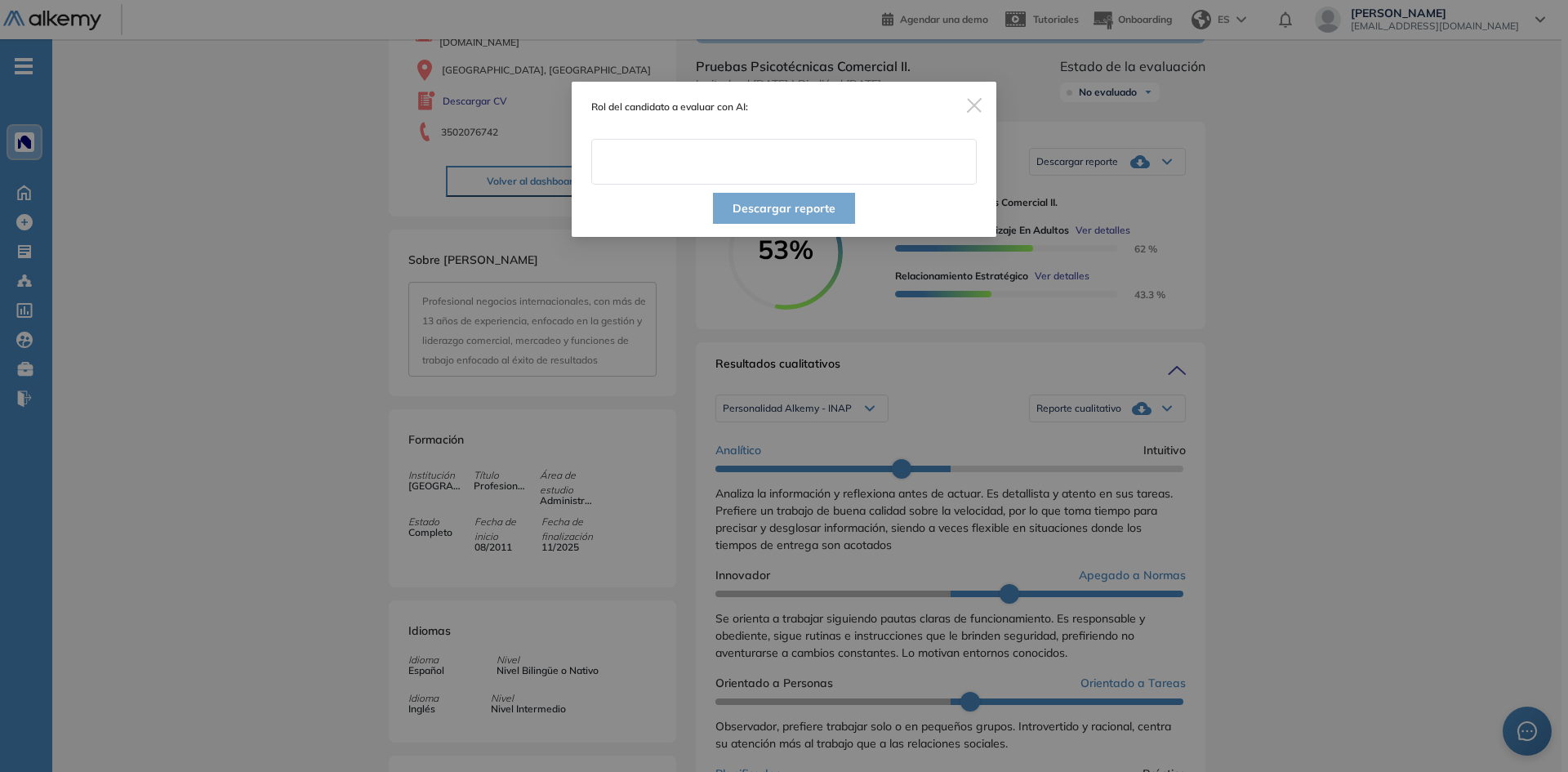
click at [738, 180] on input "text" at bounding box center [784, 162] width 385 height 46
type input "**********"
click at [764, 208] on button "Descargar reporte" at bounding box center [784, 209] width 142 height 31
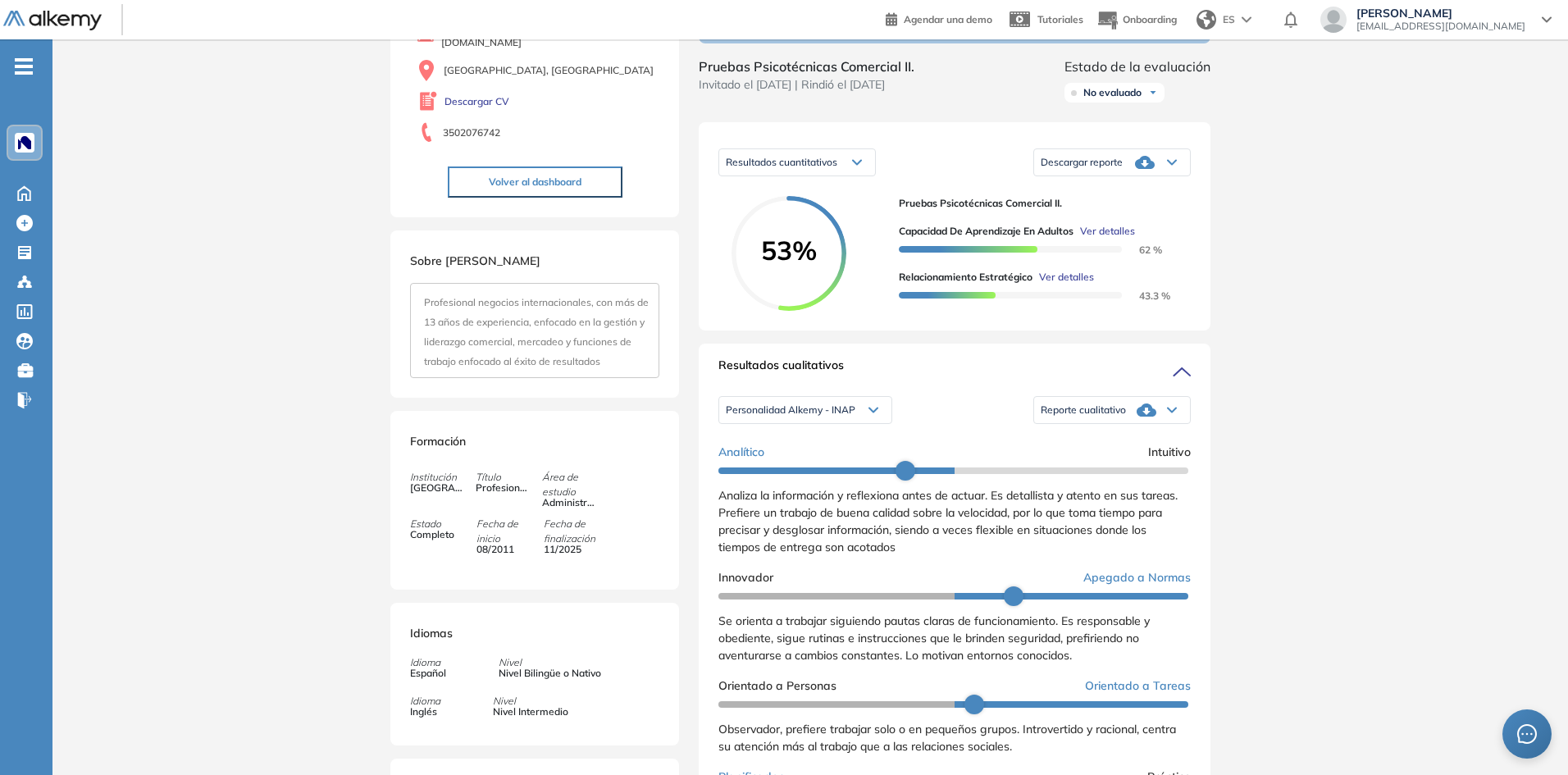
click at [871, 412] on div "Personalidad Alkemy - INAP Personalidad Alkemy - INAP Personalidad - MBTI" at bounding box center [805, 410] width 174 height 28
click at [871, 415] on div "Personalidad Alkemy - INAP" at bounding box center [805, 410] width 172 height 26
click at [795, 488] on li "Personalidad - MBTI" at bounding box center [770, 479] width 86 height 17
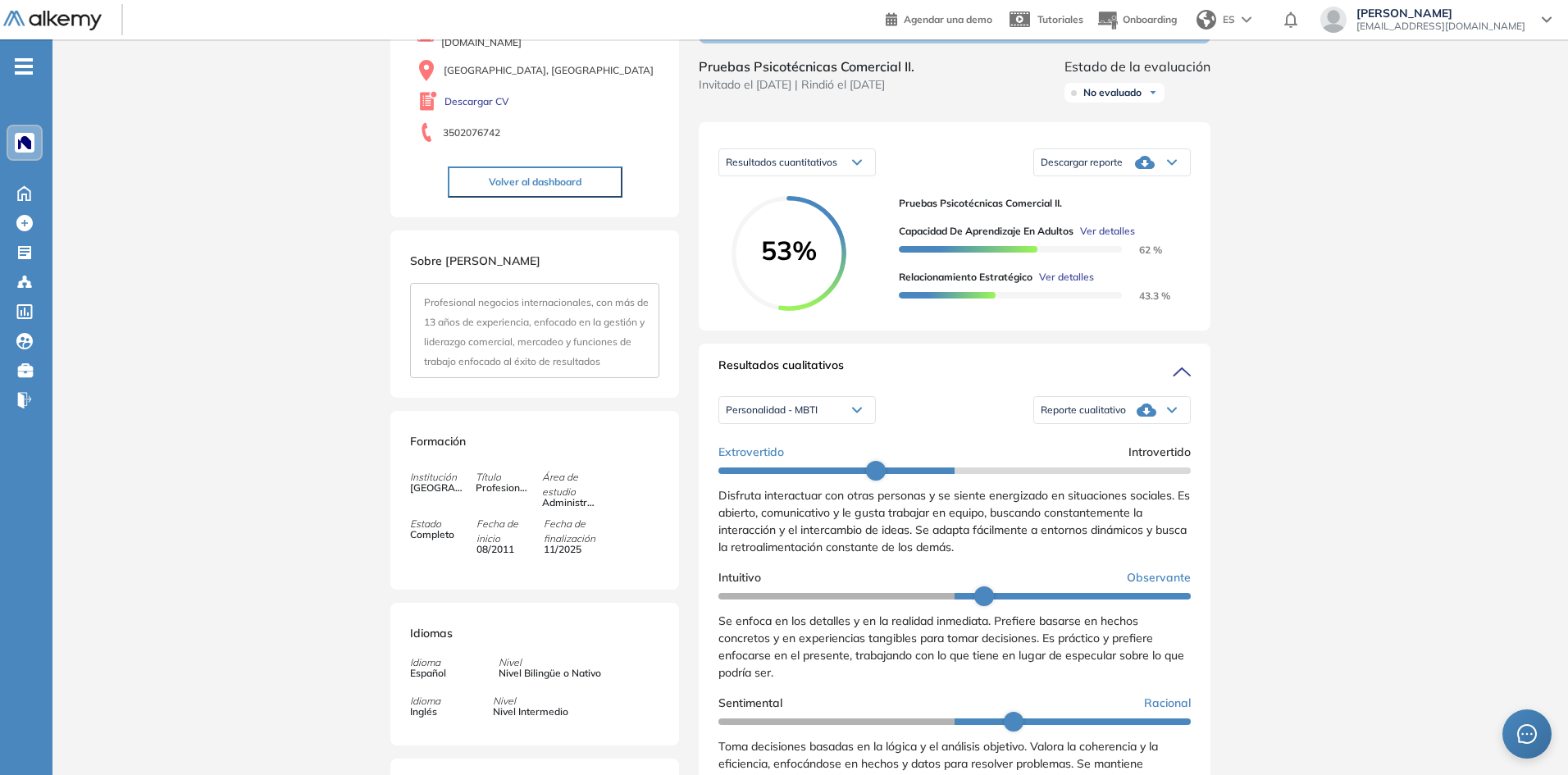
click at [1143, 417] on icon at bounding box center [1146, 410] width 20 height 13
click at [1095, 458] on li "Reporte con Afinidad AI" at bounding box center [1091, 449] width 100 height 17
click at [1165, 178] on div "Descargar reporte" at bounding box center [1112, 163] width 155 height 33
click at [1110, 239] on li "Descargar informe resumido" at bounding box center [1102, 231] width 122 height 17
click at [1122, 239] on span "Ver detalles" at bounding box center [1107, 231] width 55 height 15
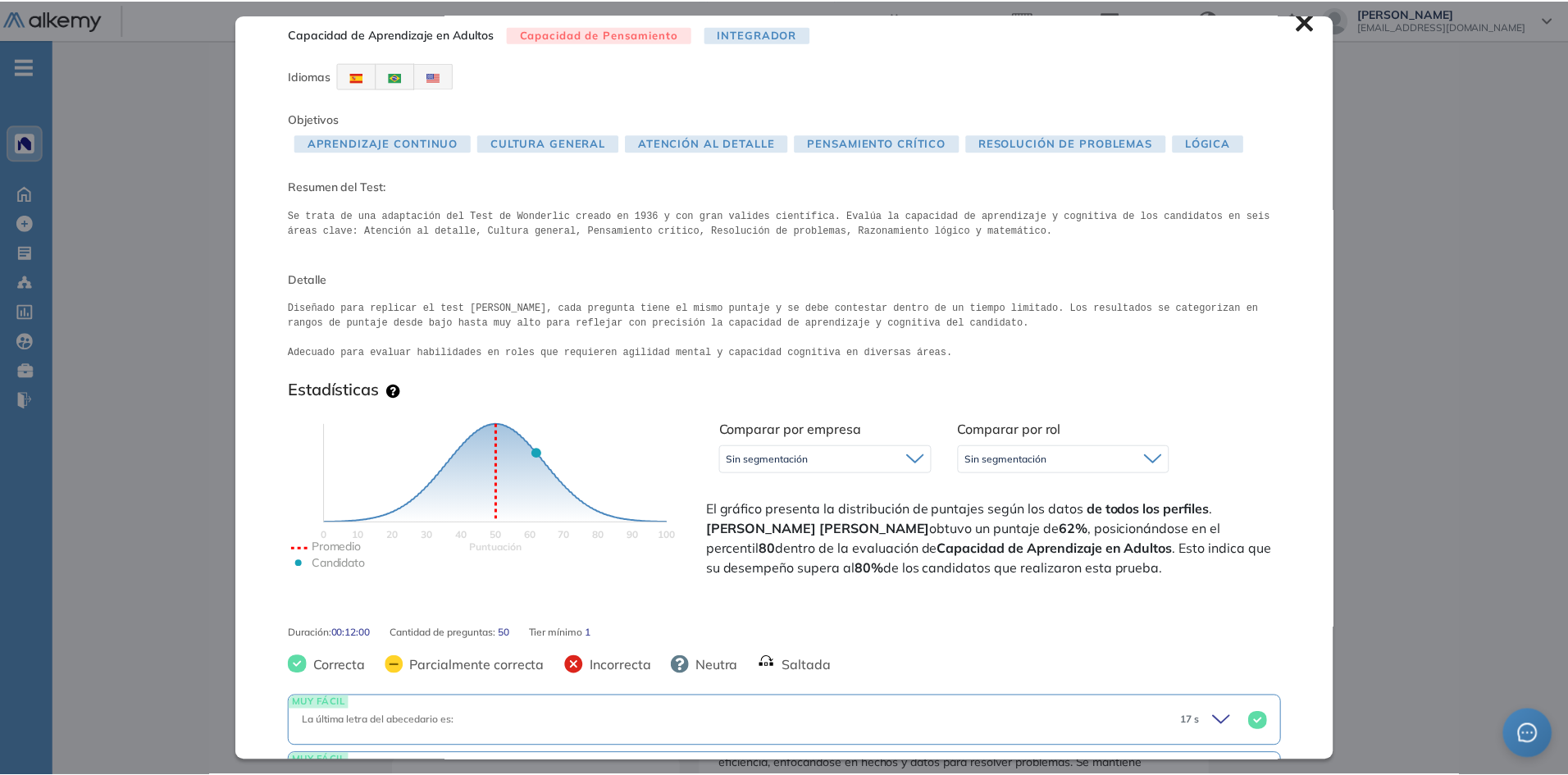
scroll to position [0, 0]
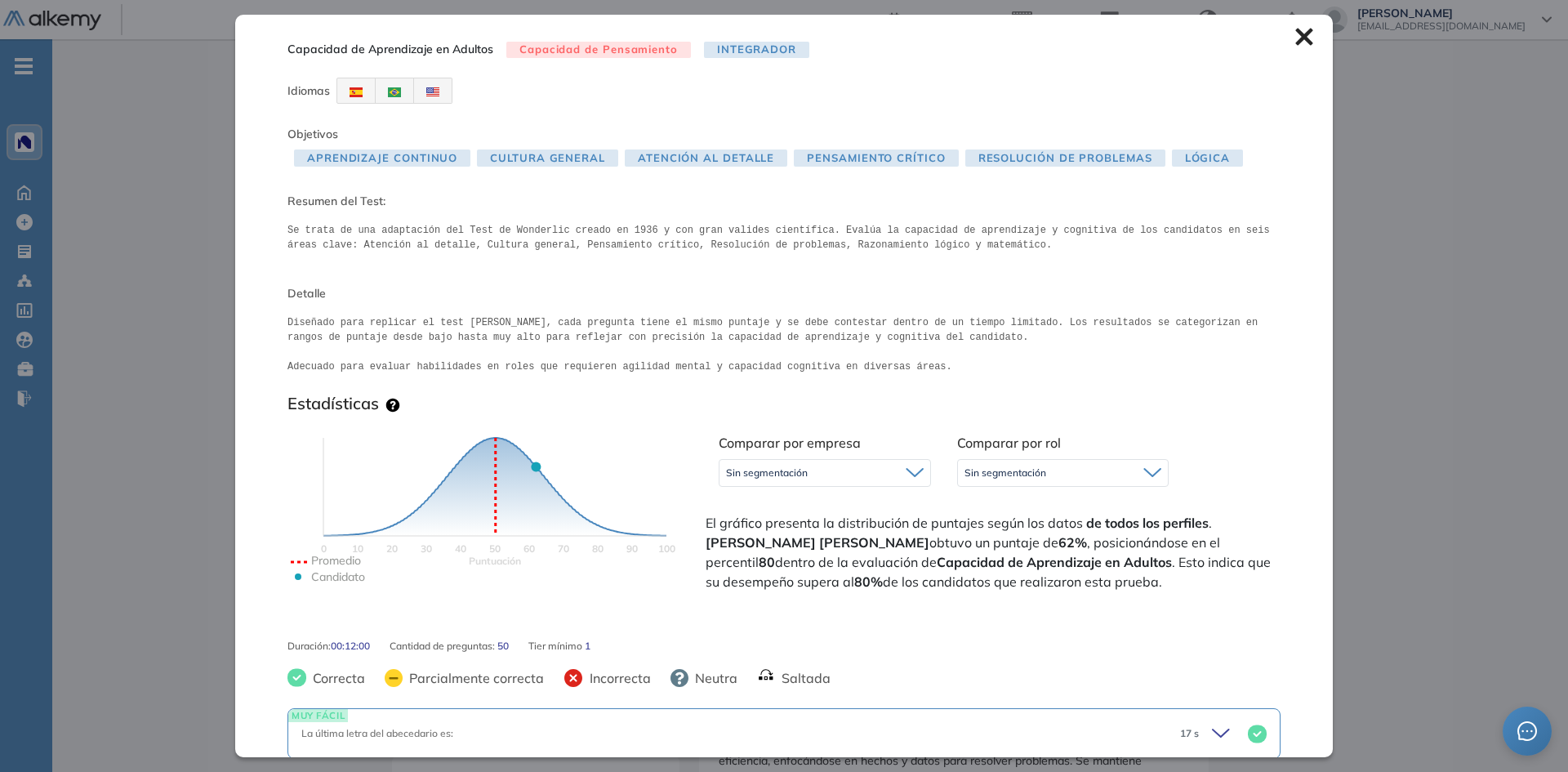
click at [1205, 279] on div "Capacidad de Aprendizaje en Adultos Capacidad de Pensamiento Integrador Idiomas…" at bounding box center [784, 386] width 1098 height 742
click at [895, 460] on div "Sin segmentación" at bounding box center [825, 473] width 211 height 26
click at [1286, 48] on div "Capacidad de Aprendizaje en Adultos Capacidad de Pensamiento Integrador Idiomas…" at bounding box center [784, 386] width 1098 height 742
click at [1296, 44] on icon at bounding box center [1304, 37] width 18 height 18
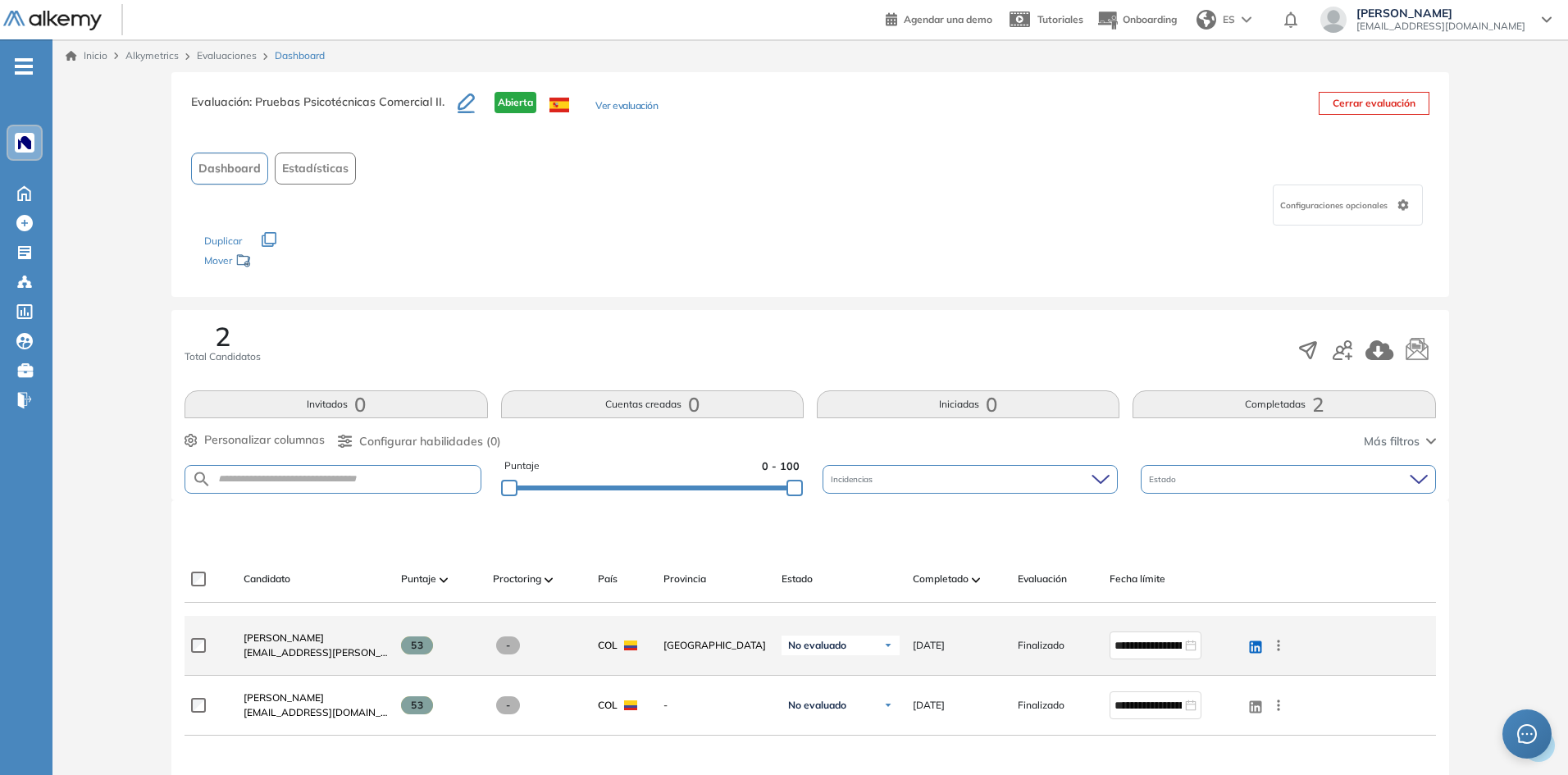
click at [816, 643] on span "No evaluado" at bounding box center [817, 645] width 59 height 13
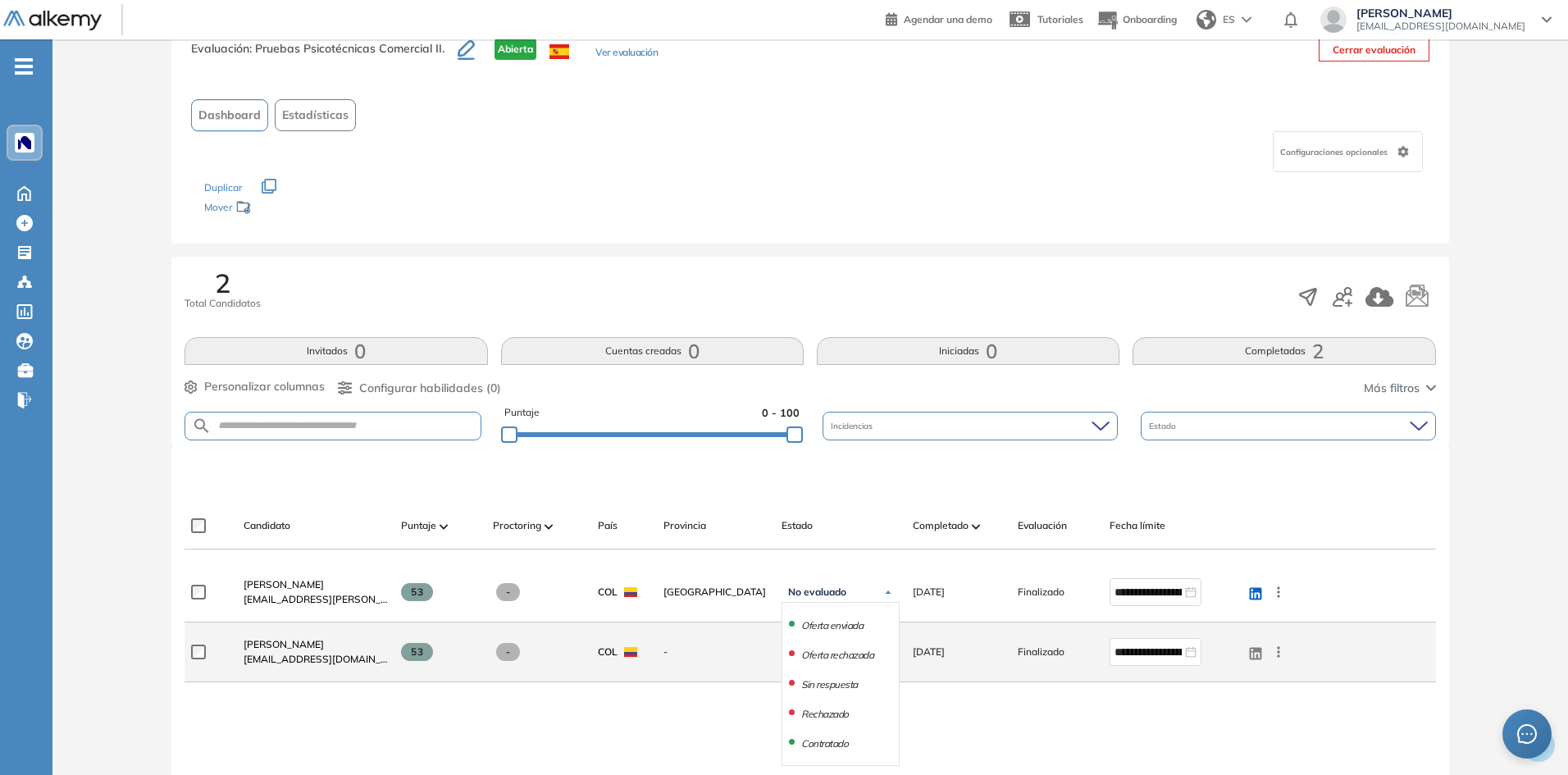
scroll to position [82, 0]
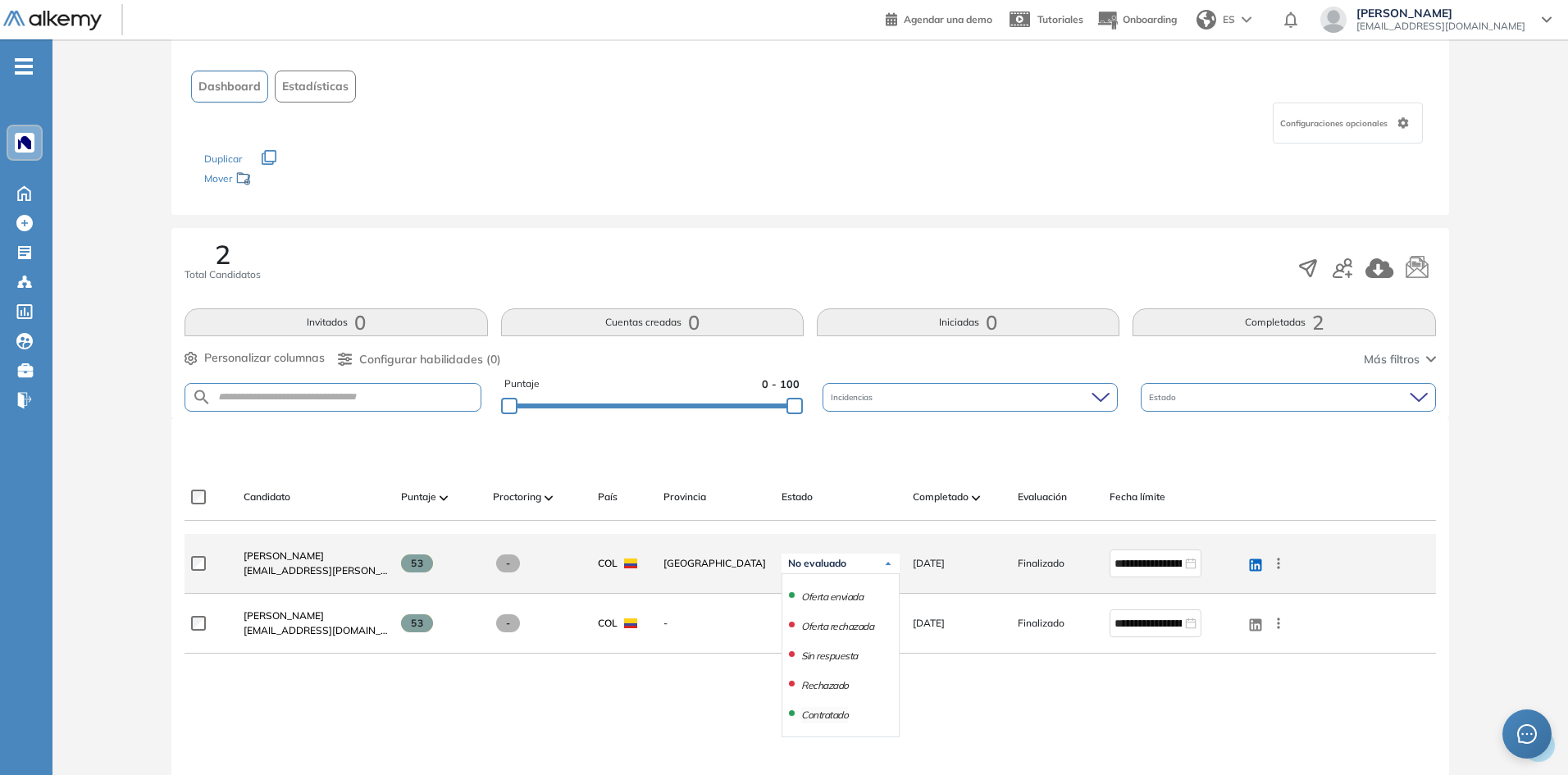
click at [836, 718] on li "Contratado" at bounding box center [825, 715] width 47 height 17
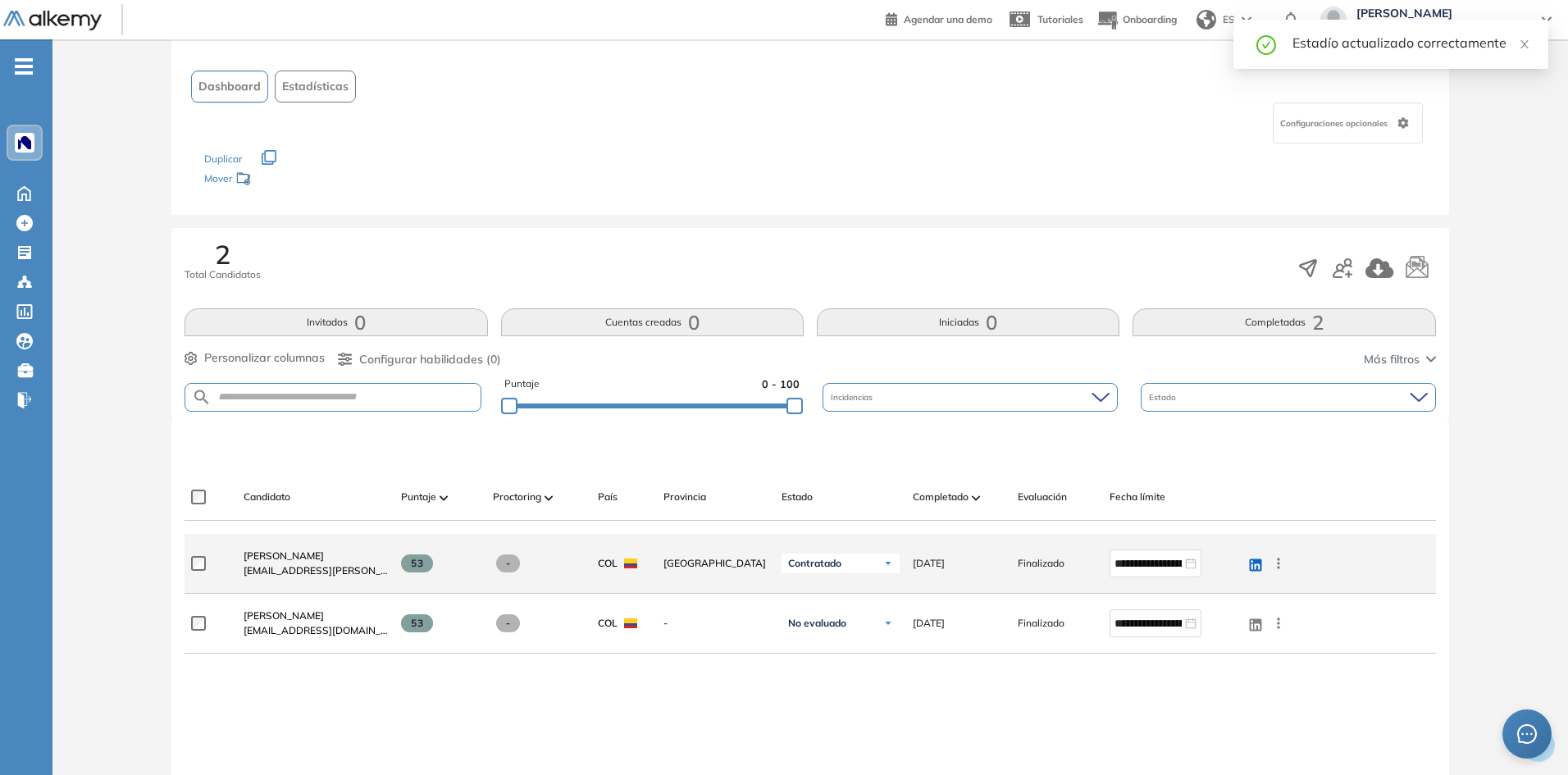
click at [830, 558] on span "Contratado" at bounding box center [814, 563] width 53 height 13
click at [825, 625] on li "Evaluado" at bounding box center [820, 625] width 38 height 17
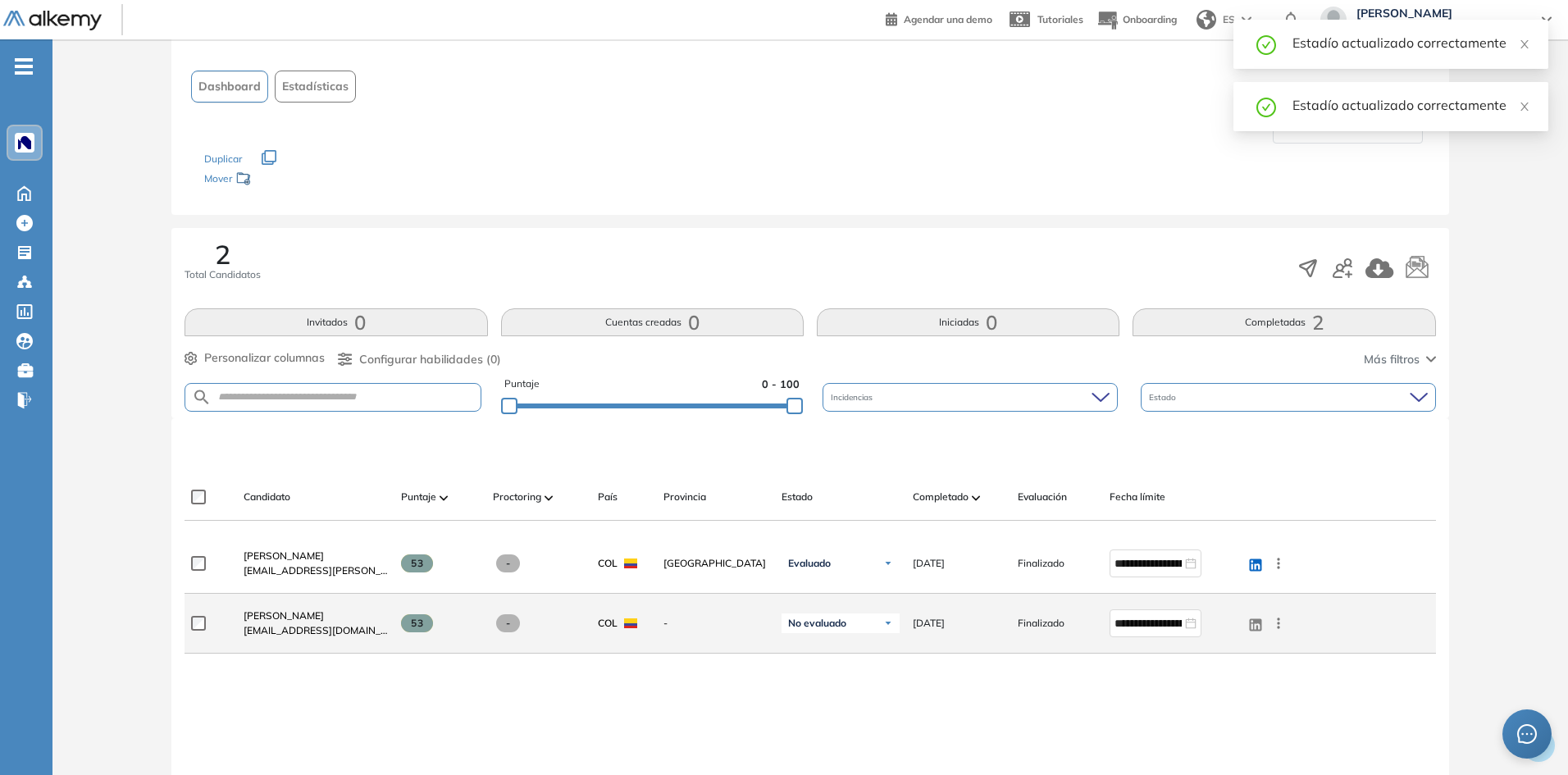
click at [866, 614] on div "No evaluado" at bounding box center [840, 623] width 118 height 20
click at [824, 683] on li "Evaluado" at bounding box center [820, 684] width 38 height 17
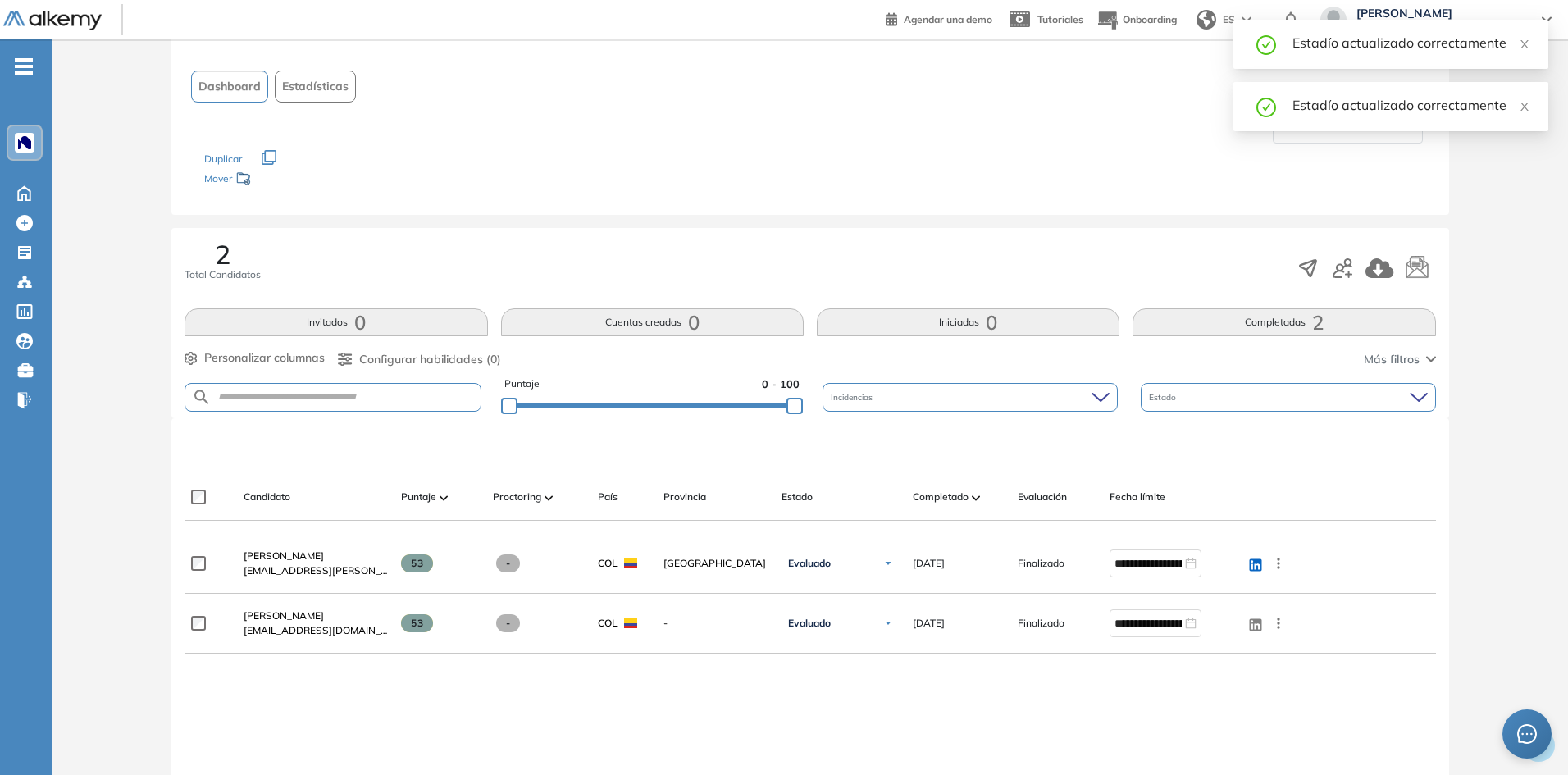
click at [932, 662] on div at bounding box center [810, 660] width 1251 height 13
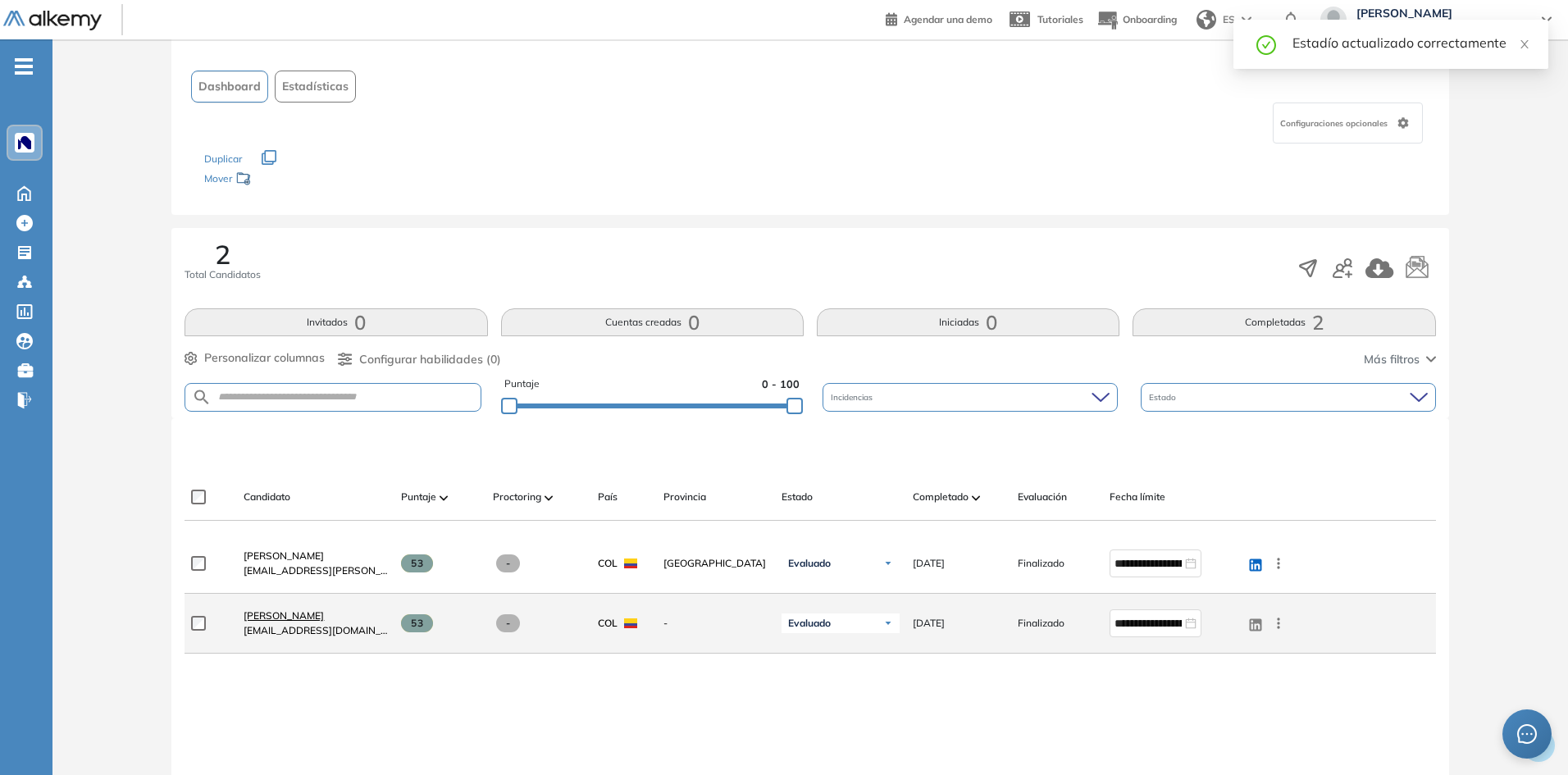
click at [342, 622] on link "[PERSON_NAME]" at bounding box center [315, 616] width 144 height 15
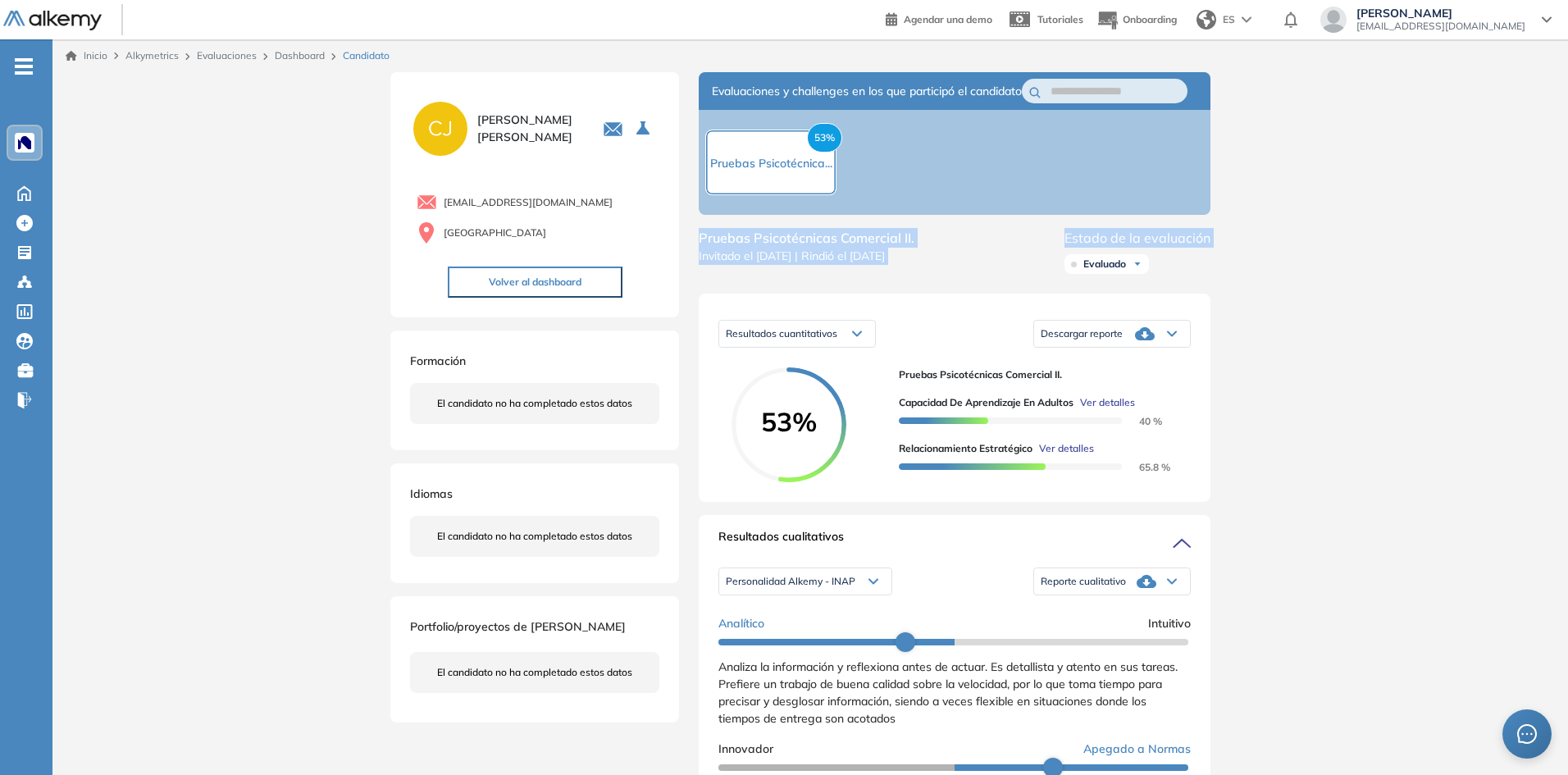
drag, startPoint x: 1567, startPoint y: 231, endPoint x: 1564, endPoint y: 270, distance: 39.1
click at [1564, 270] on div "Inicio Alkymetrics Evaluaciones Dashboard Candidato Duración : 00:00:00 Cantida…" at bounding box center [810, 751] width 1516 height 1425
click at [1482, 287] on div "Inicio Alkymetrics Evaluaciones Dashboard Candidato Duración : 00:00:00 Cantida…" at bounding box center [810, 751] width 1516 height 1425
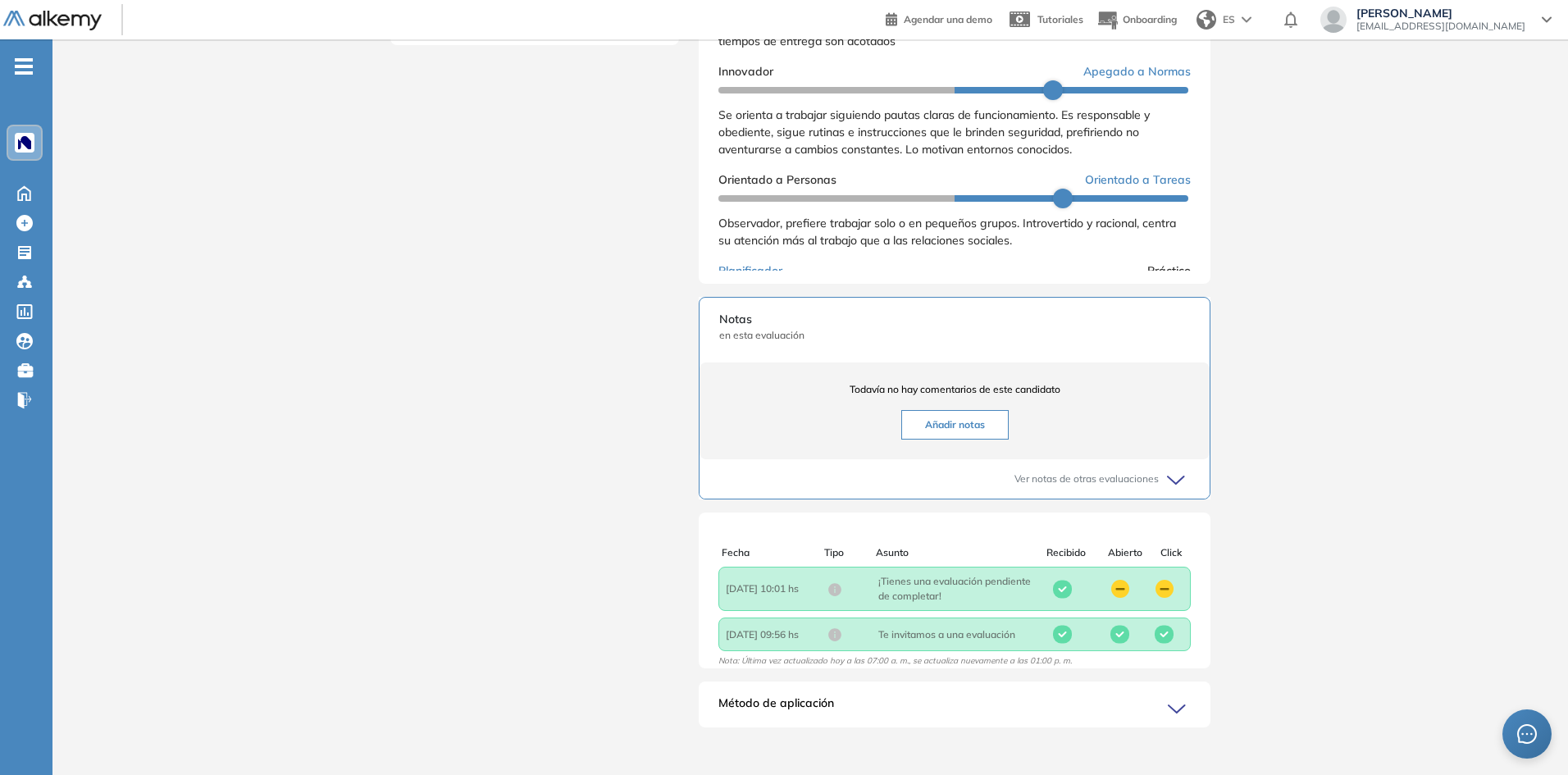
scroll to position [705, 0]
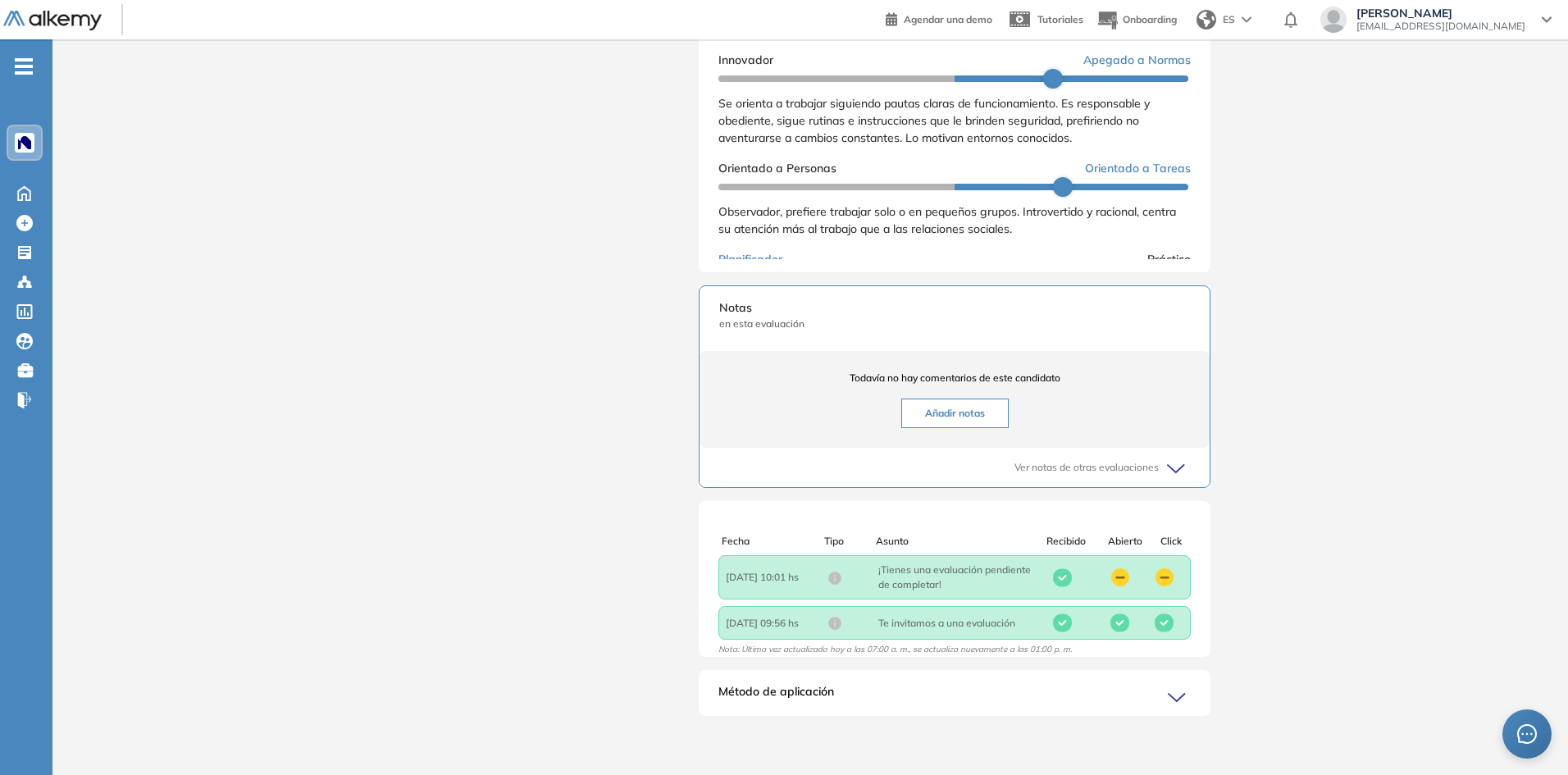
click at [1134, 695] on div "Método de aplicación" at bounding box center [955, 700] width 512 height 33
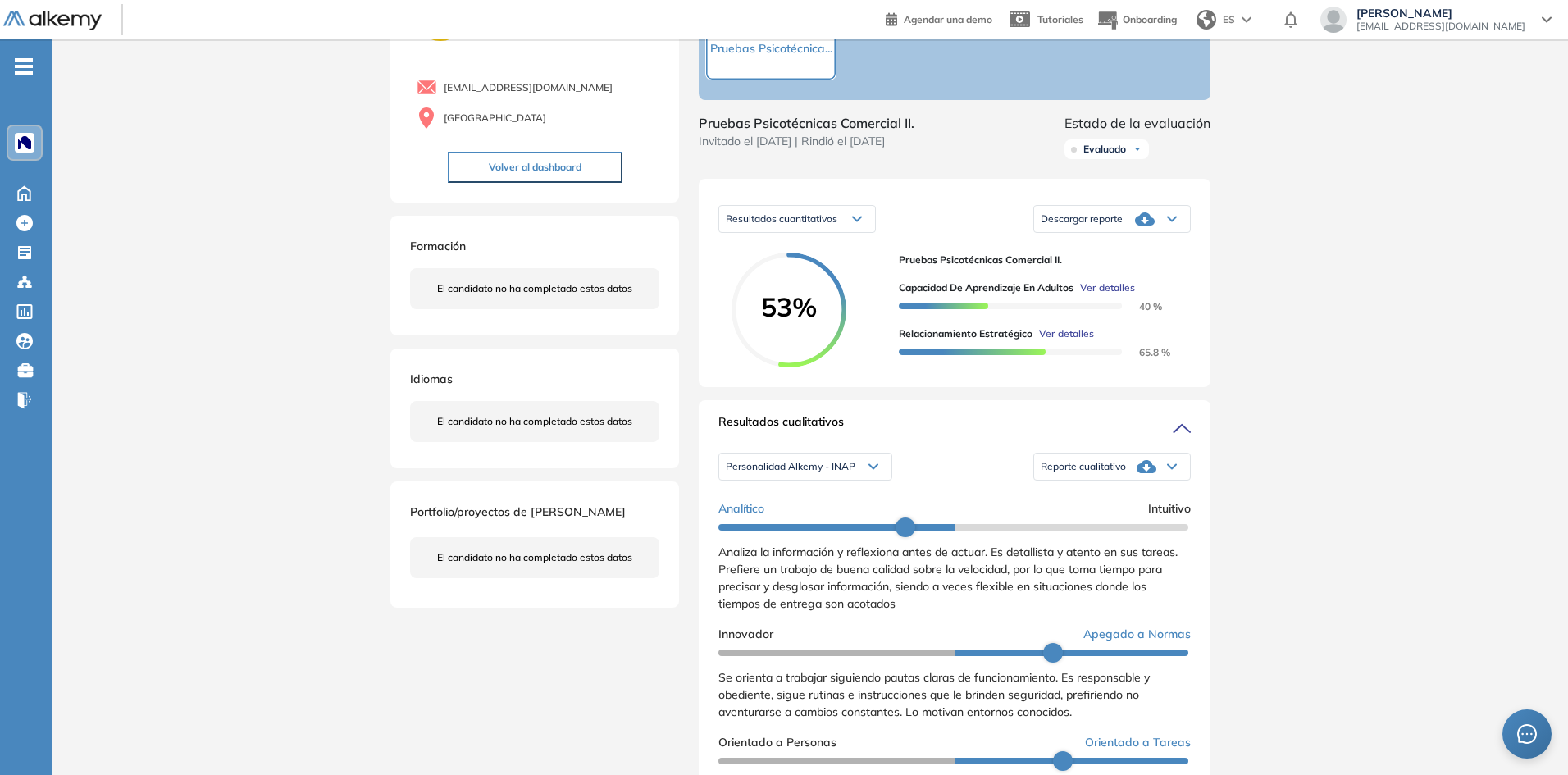
scroll to position [109, 0]
